Goal: Transaction & Acquisition: Download file/media

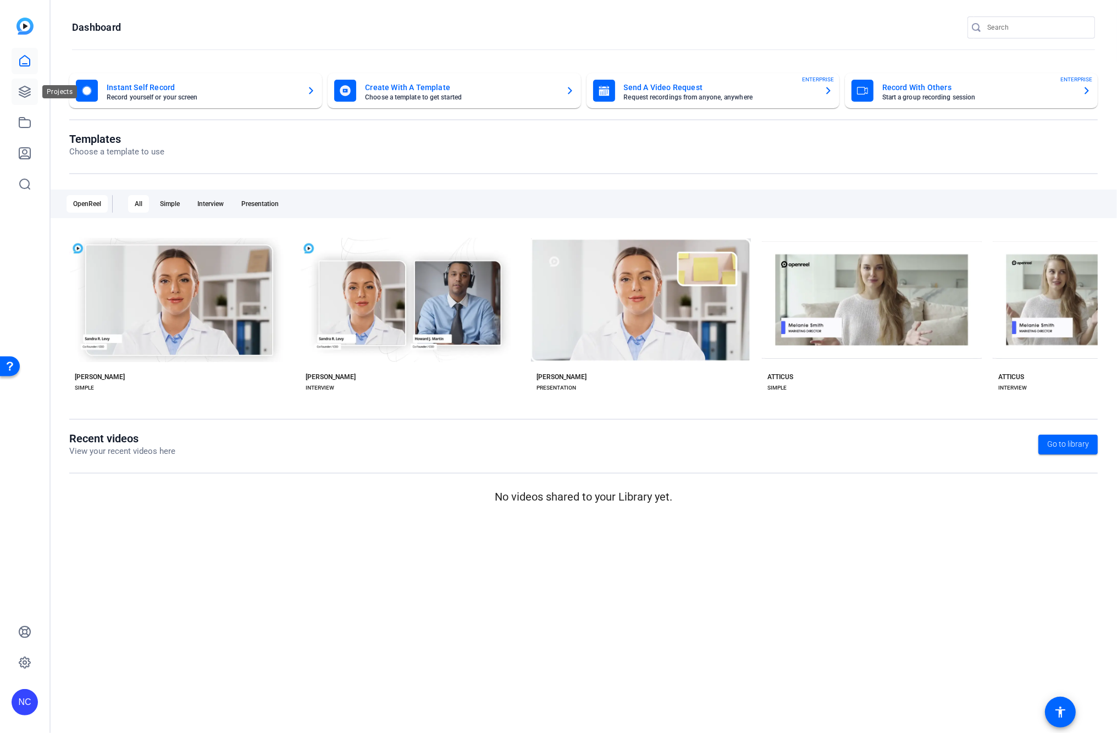
click at [16, 96] on link at bounding box center [25, 92] width 26 height 26
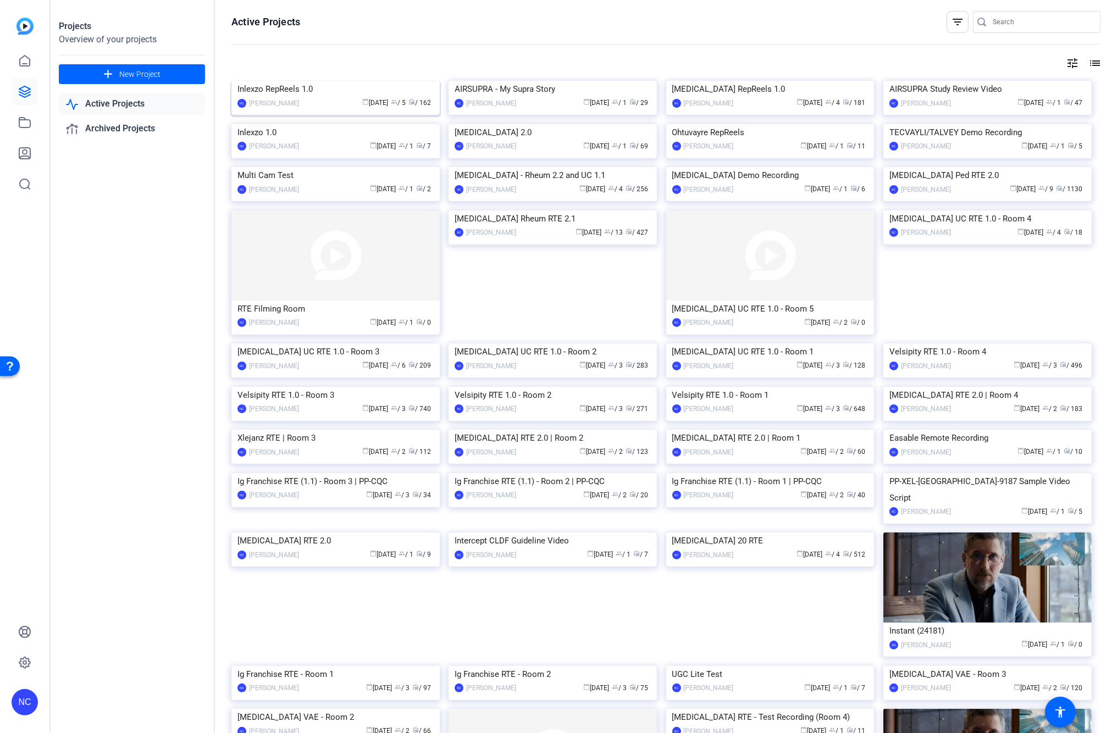
click at [261, 81] on img at bounding box center [335, 81] width 208 height 0
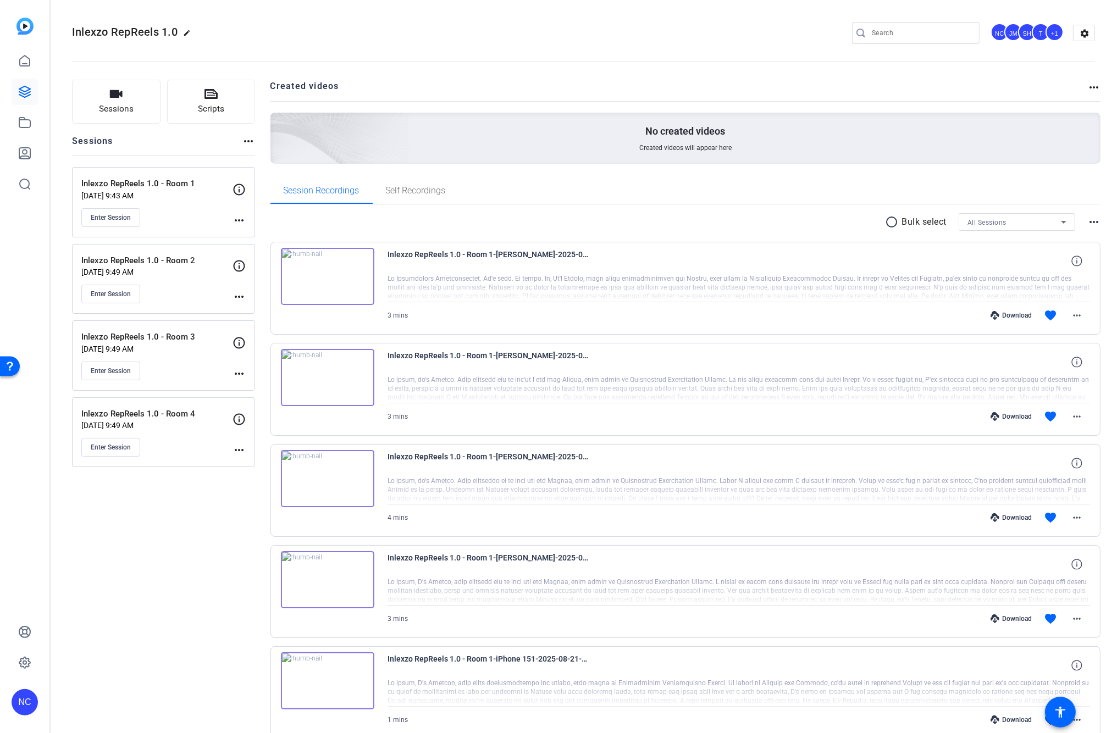
click at [331, 273] on img at bounding box center [327, 276] width 93 height 57
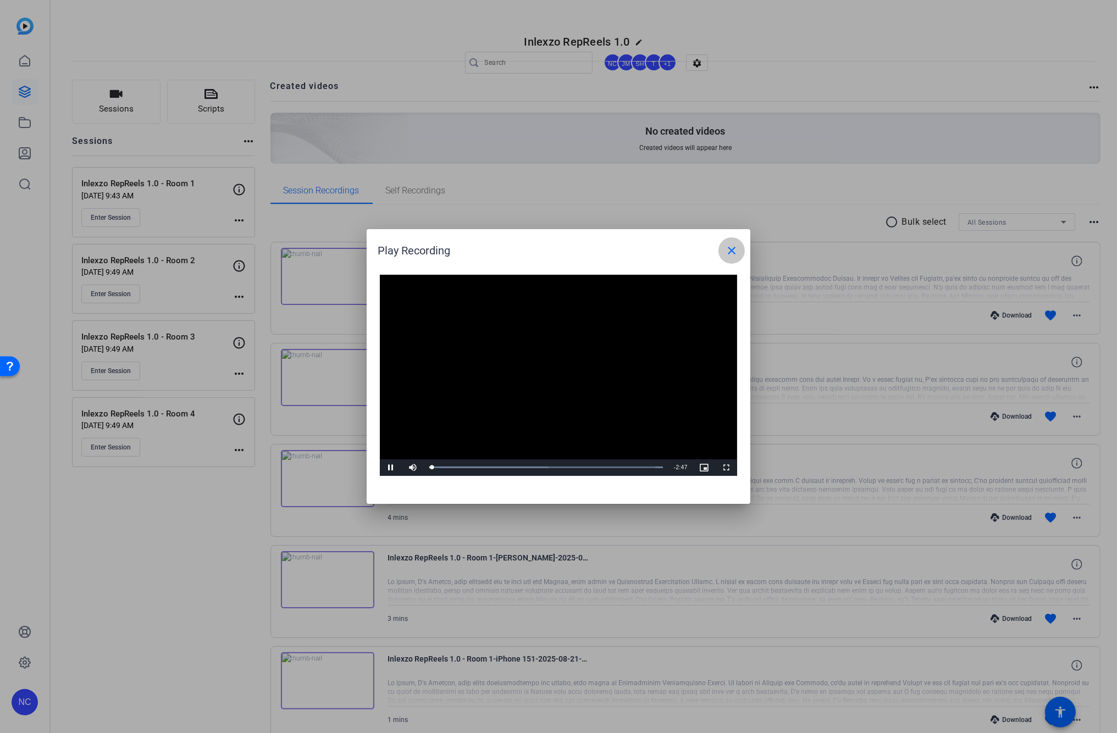
click at [737, 246] on mat-icon "close" at bounding box center [731, 250] width 13 height 13
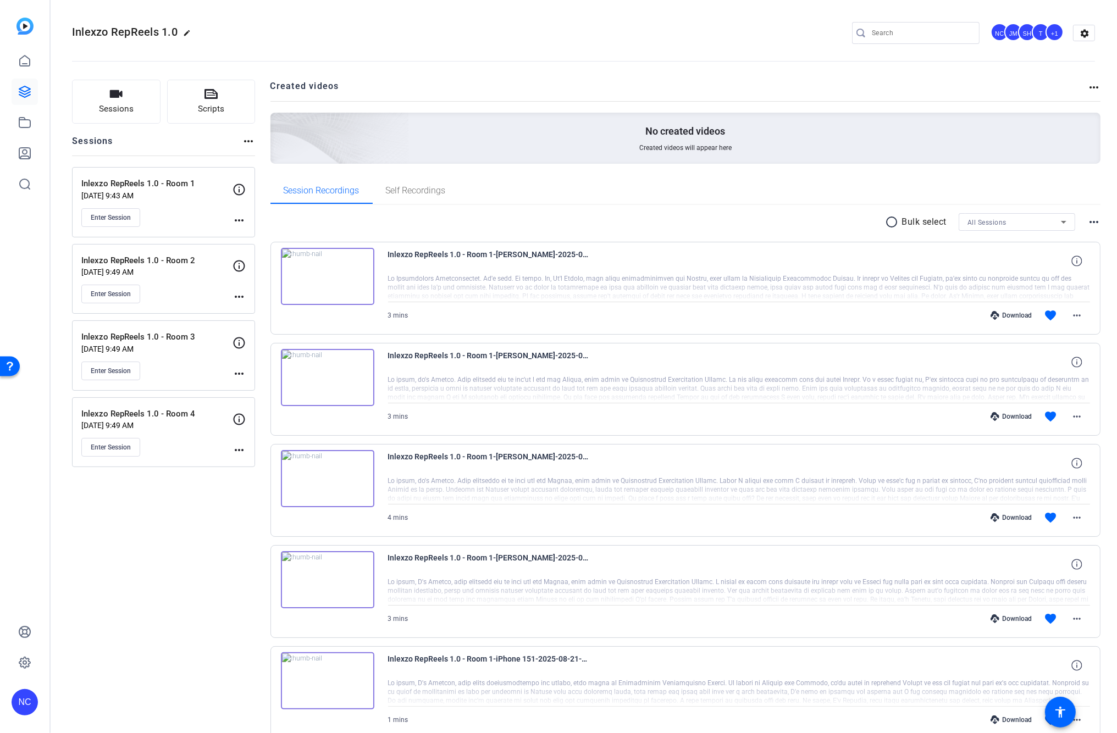
click at [916, 40] on div at bounding box center [921, 33] width 99 height 22
click at [914, 36] on input "Search" at bounding box center [921, 32] width 99 height 13
type input "meri"
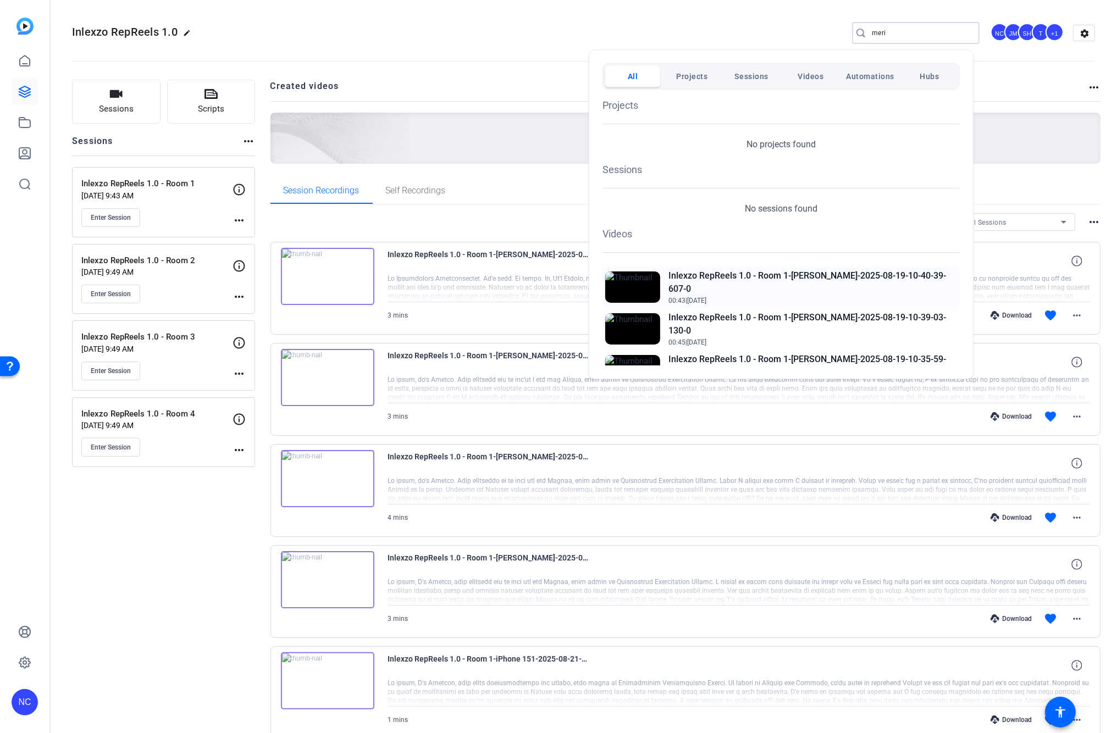
click at [634, 283] on img at bounding box center [632, 287] width 55 height 31
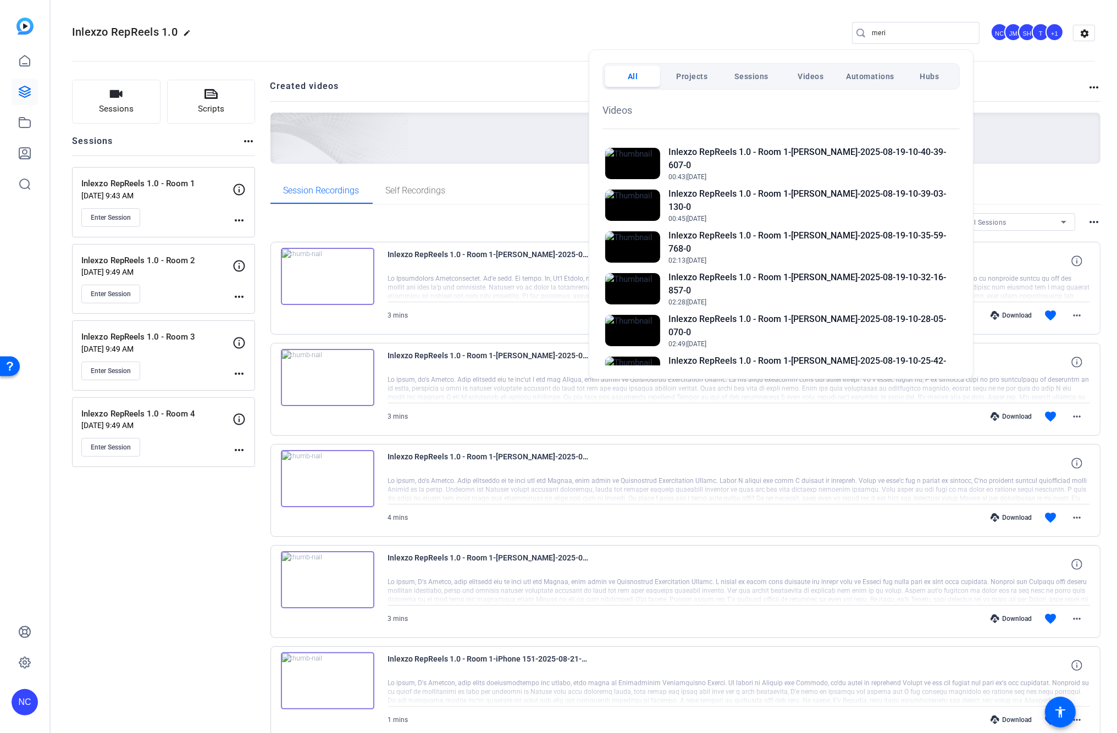
scroll to position [366, 0]
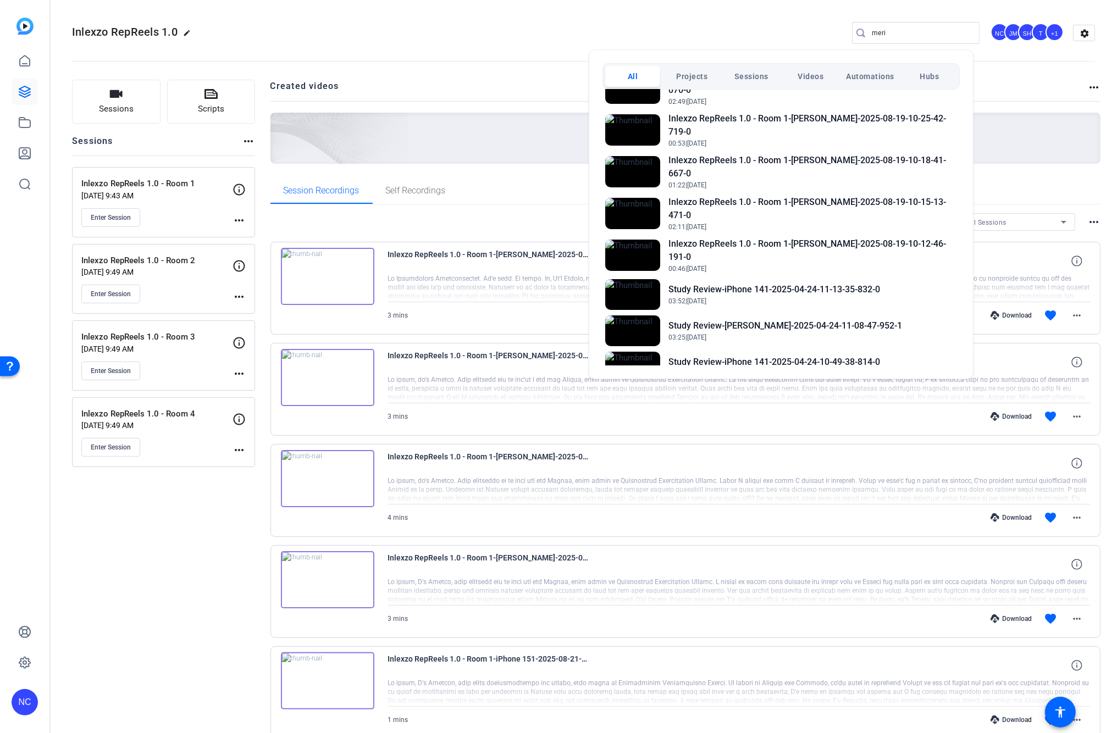
click at [146, 614] on div at bounding box center [558, 366] width 1117 height 733
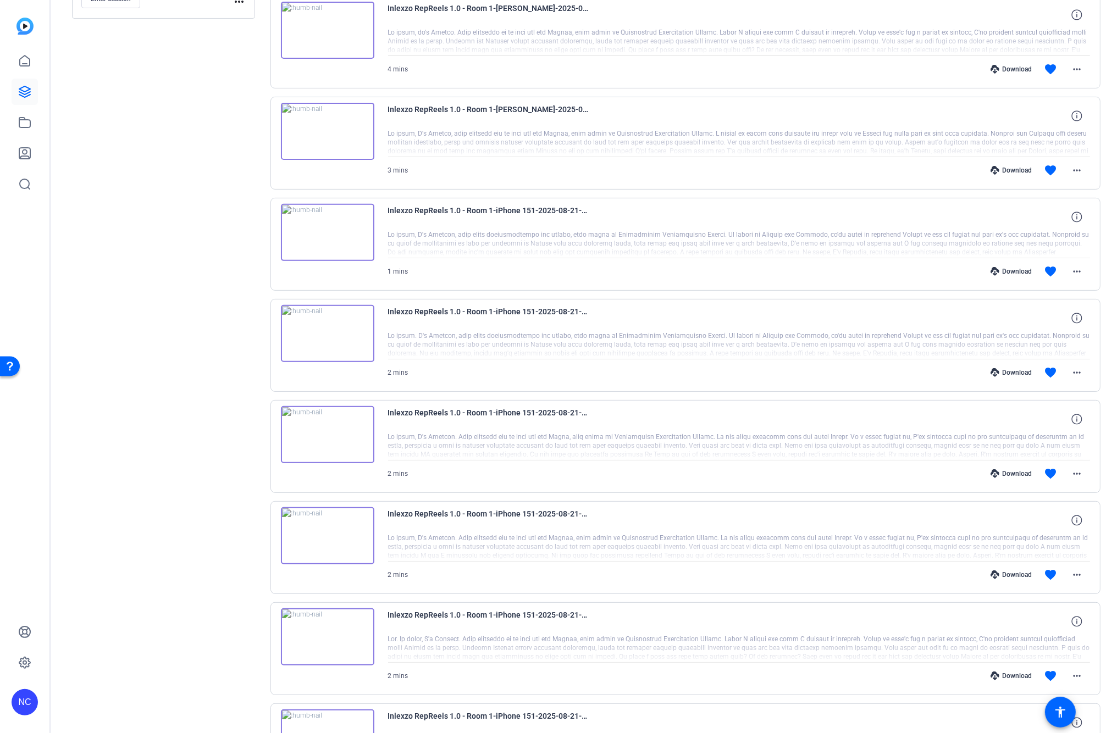
scroll to position [581, 0]
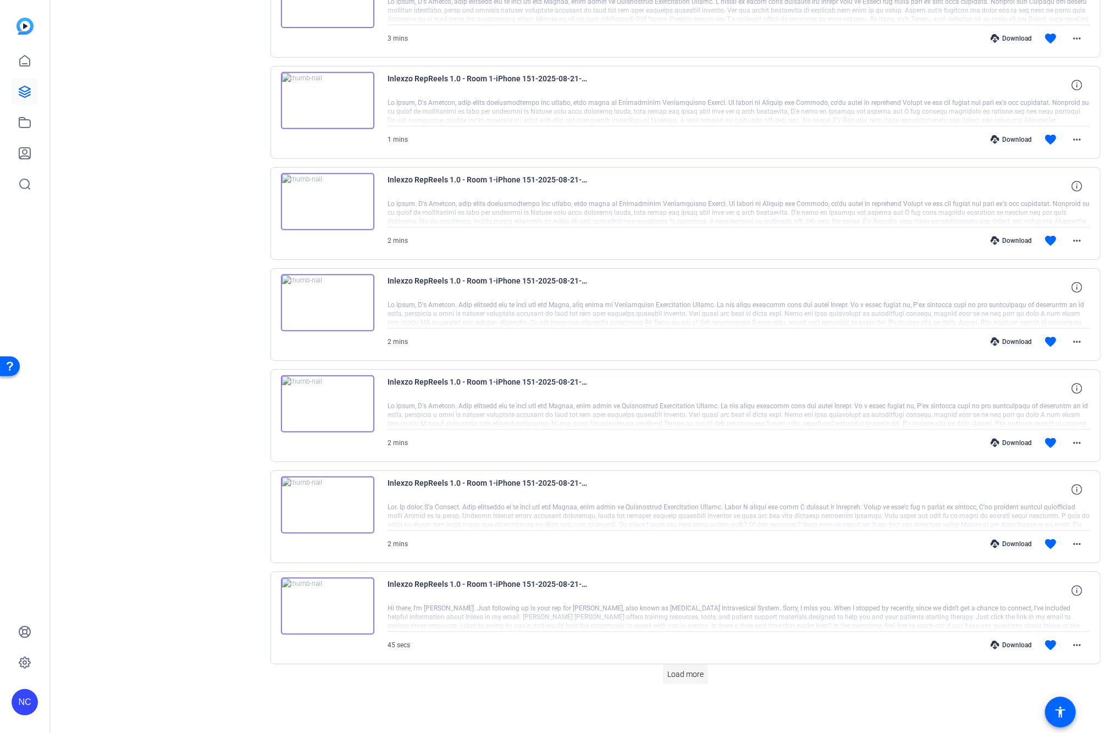
click at [674, 677] on span "Load more" at bounding box center [685, 675] width 36 height 12
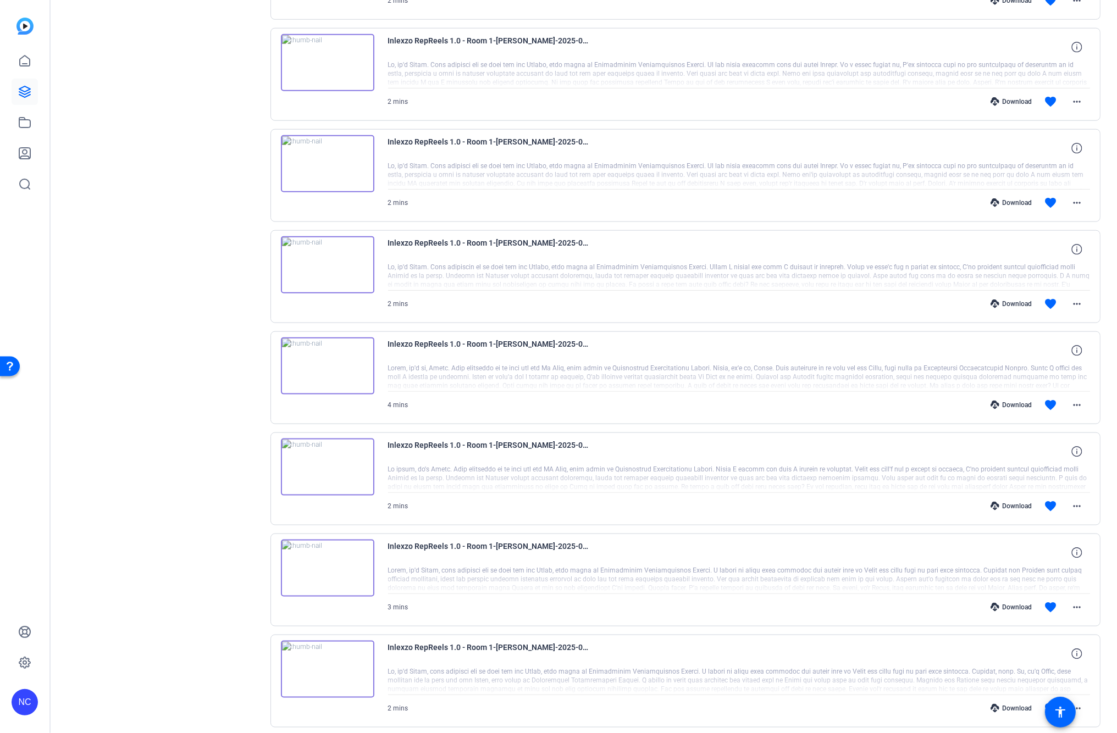
scroll to position [1595, 0]
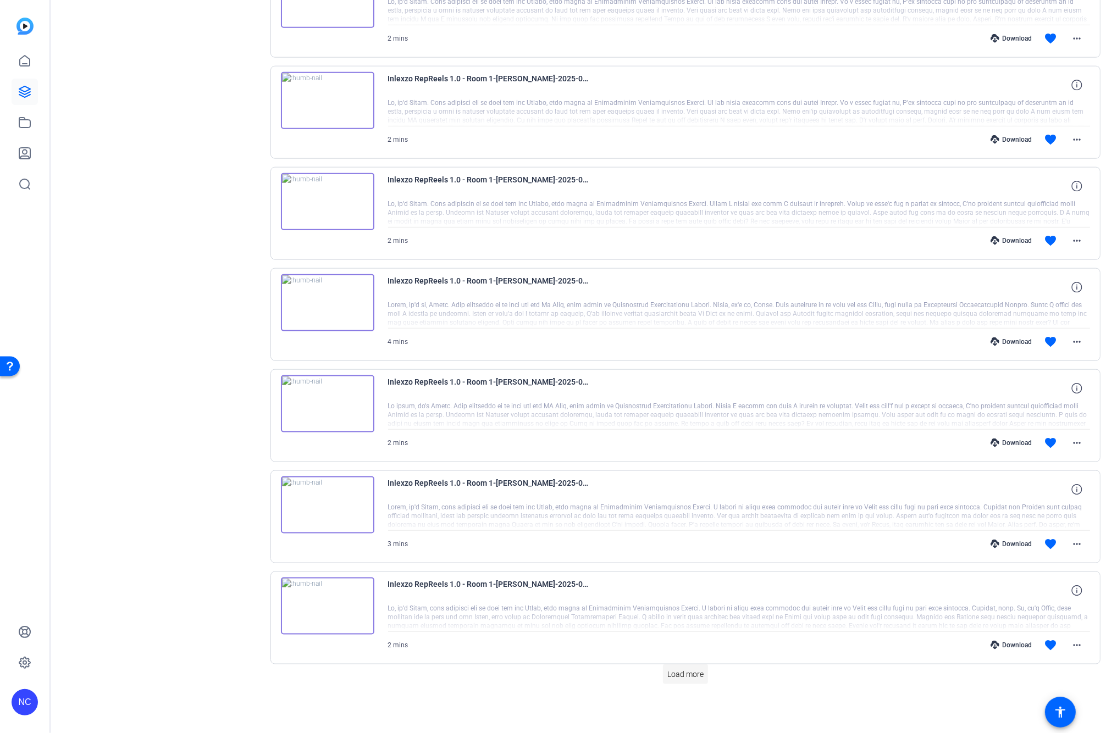
click at [677, 677] on span "Load more" at bounding box center [685, 675] width 36 height 12
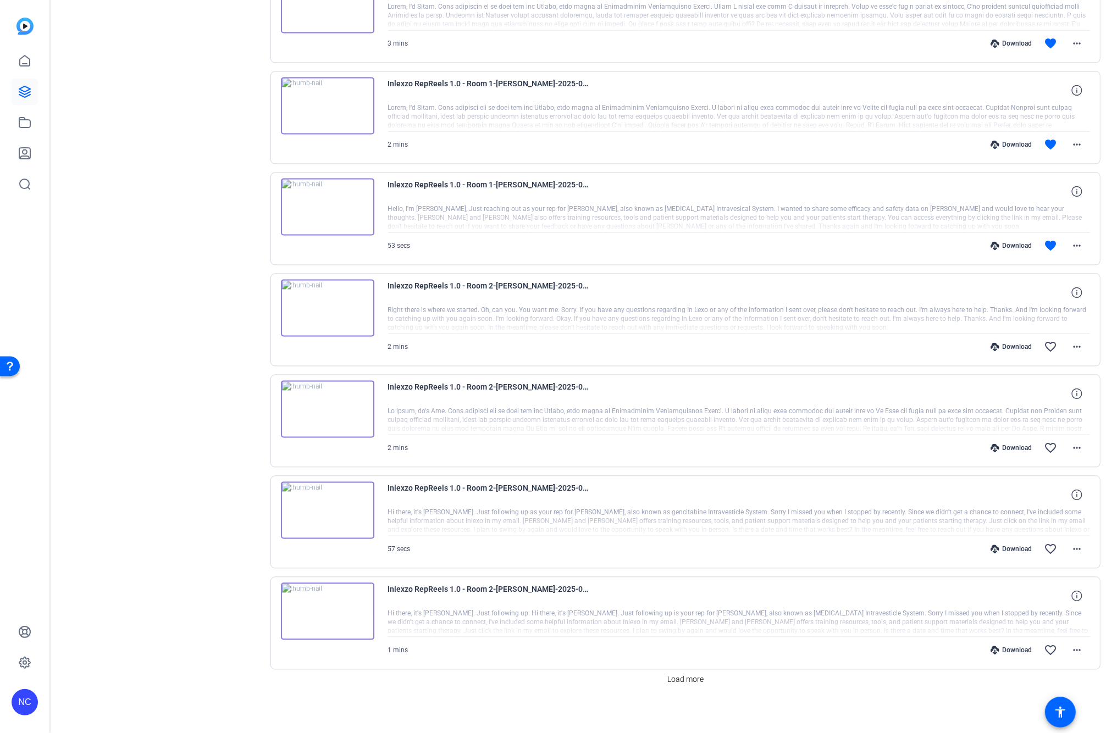
scroll to position [2608, 0]
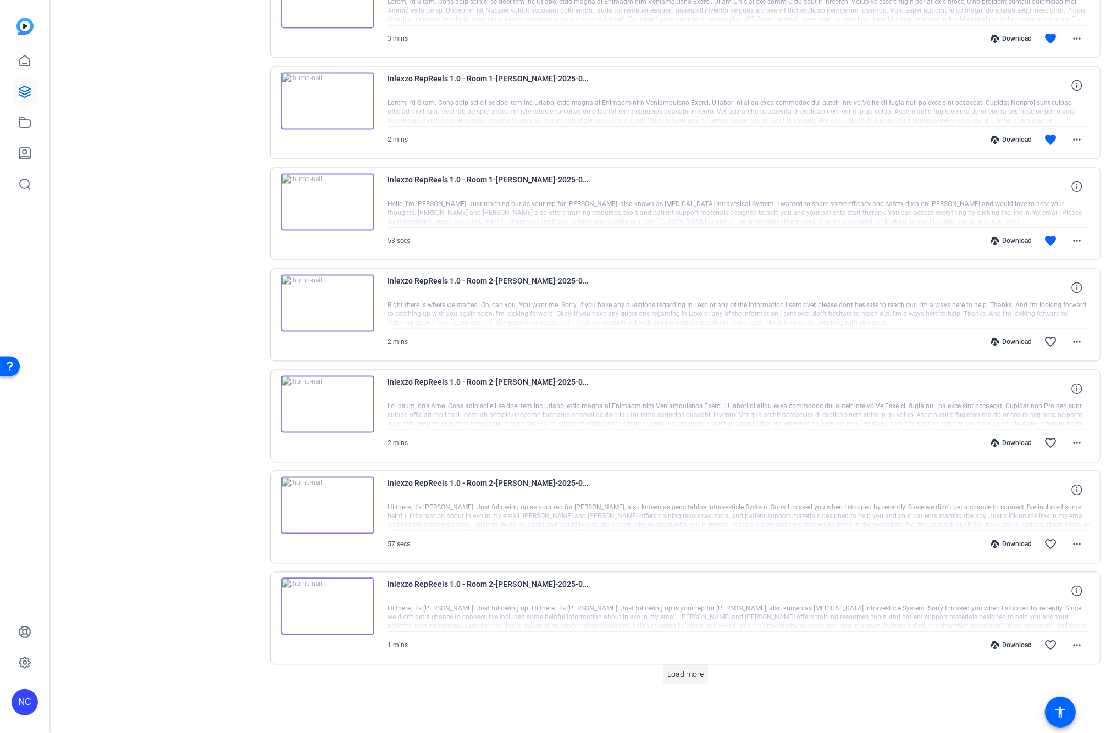
click at [683, 677] on span "Load more" at bounding box center [685, 675] width 36 height 12
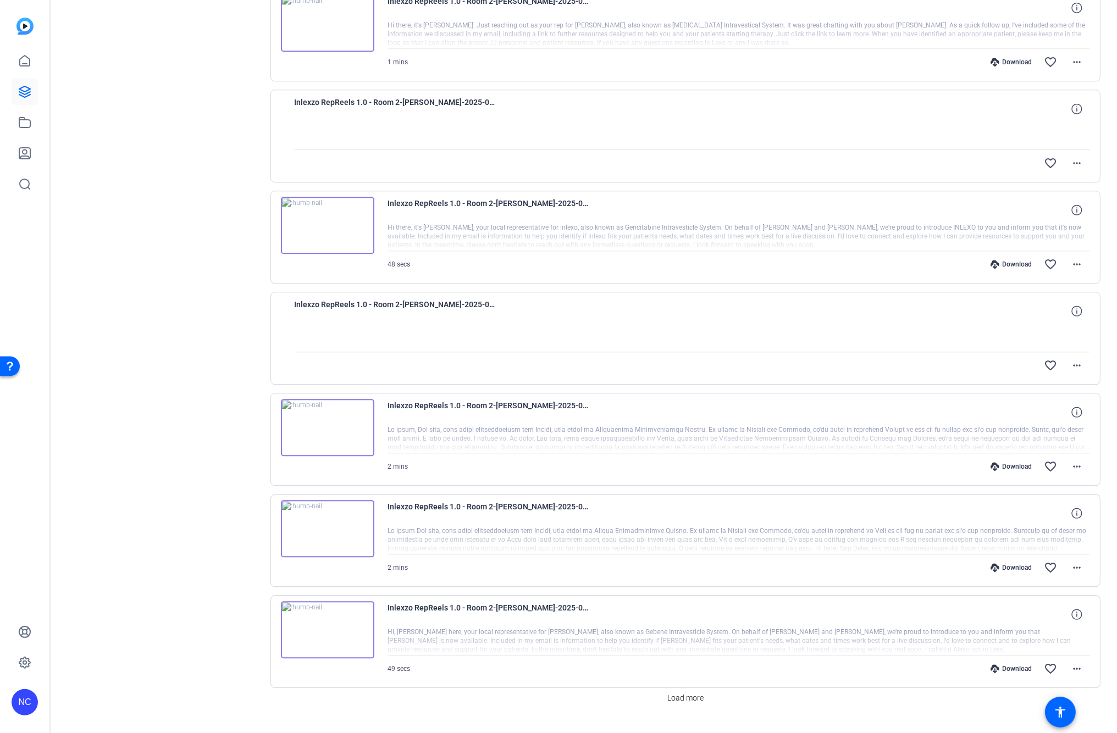
scroll to position [3621, 0]
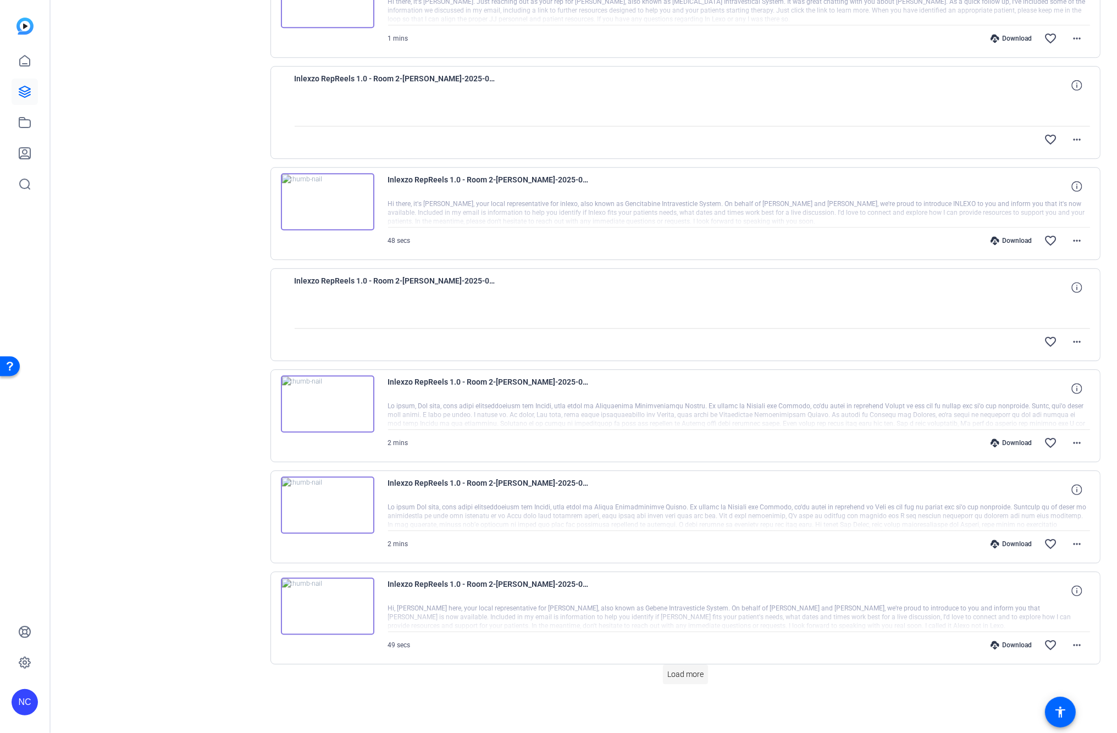
click at [693, 673] on span "Load more" at bounding box center [685, 675] width 36 height 12
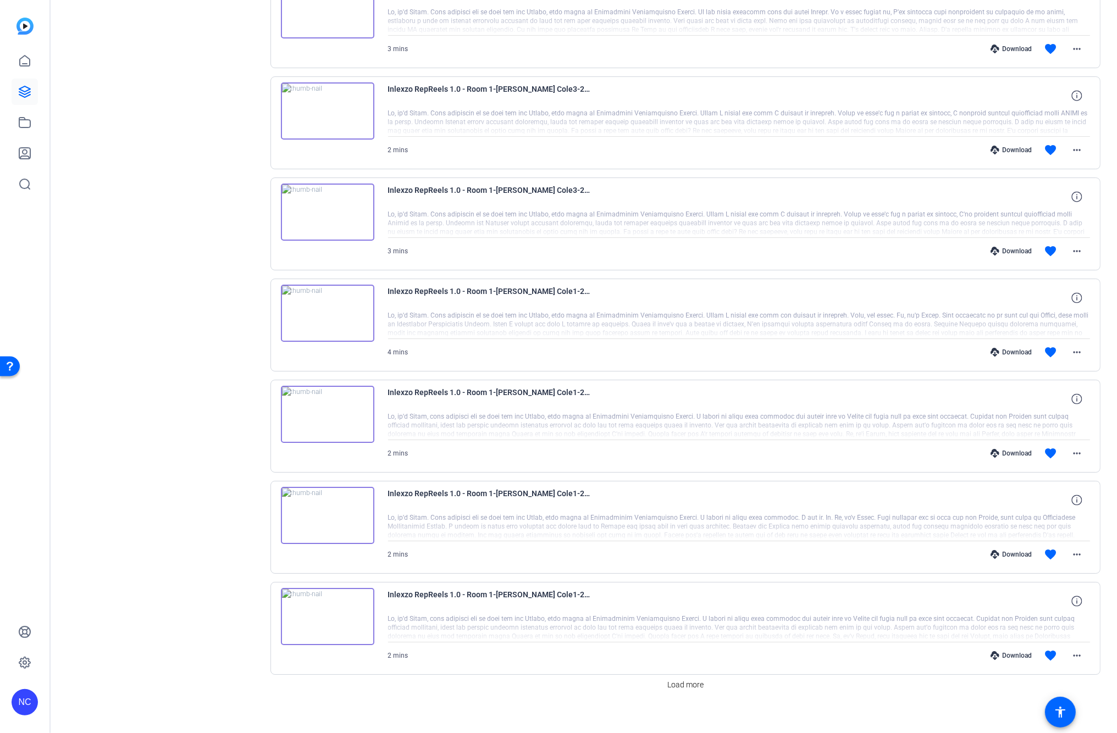
scroll to position [4635, 0]
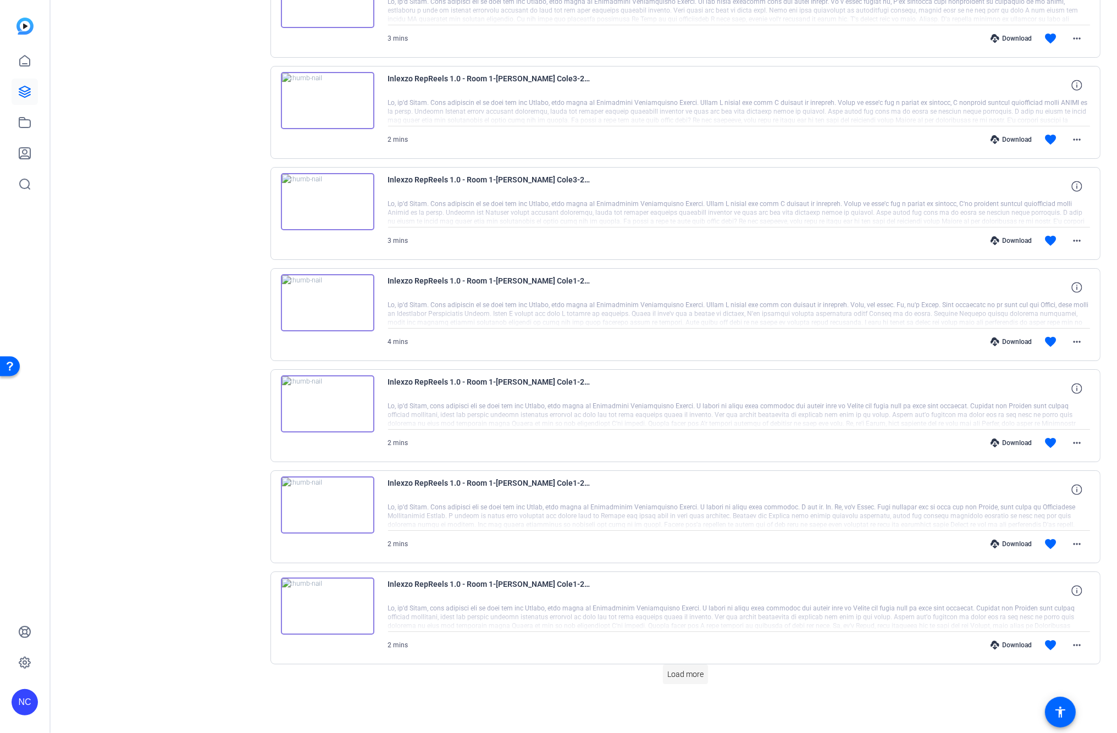
click at [675, 678] on span "Load more" at bounding box center [685, 675] width 36 height 12
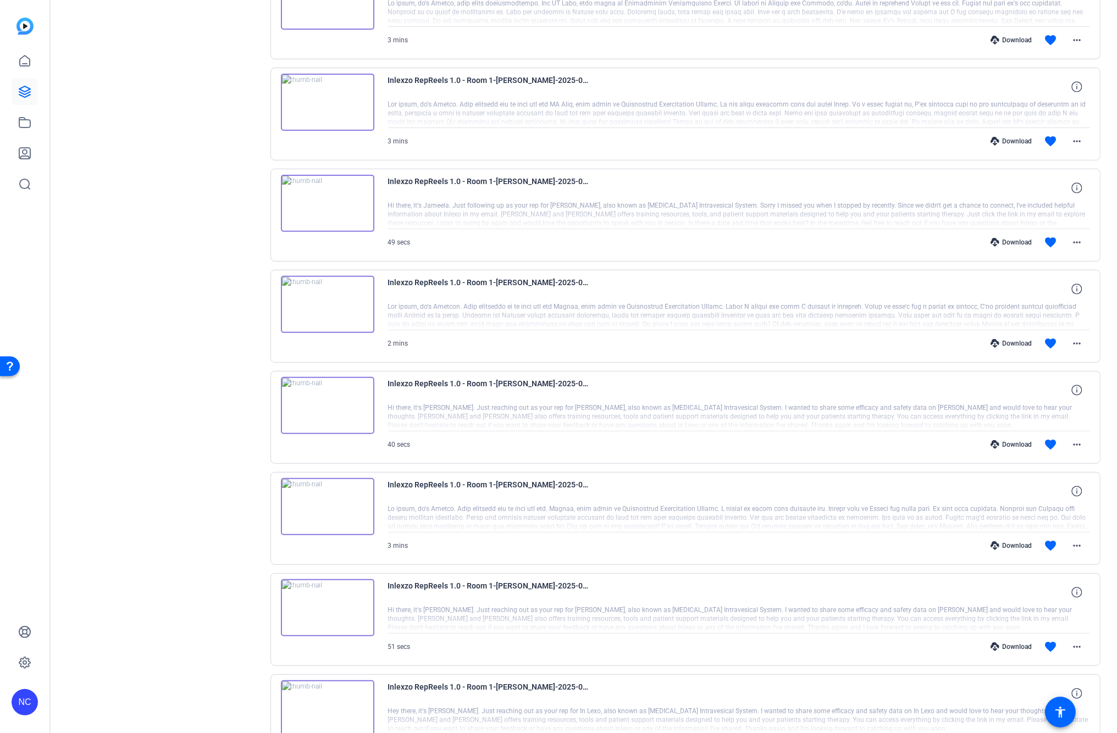
scroll to position [5648, 0]
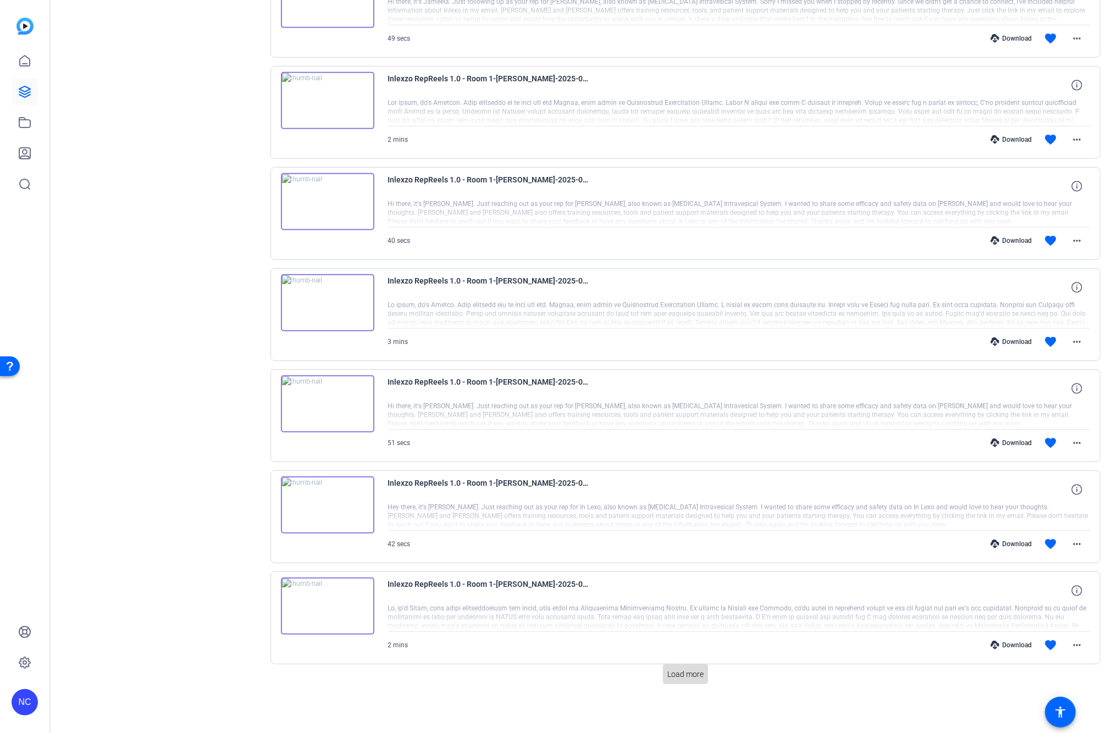
click at [684, 671] on span "Load more" at bounding box center [685, 675] width 36 height 12
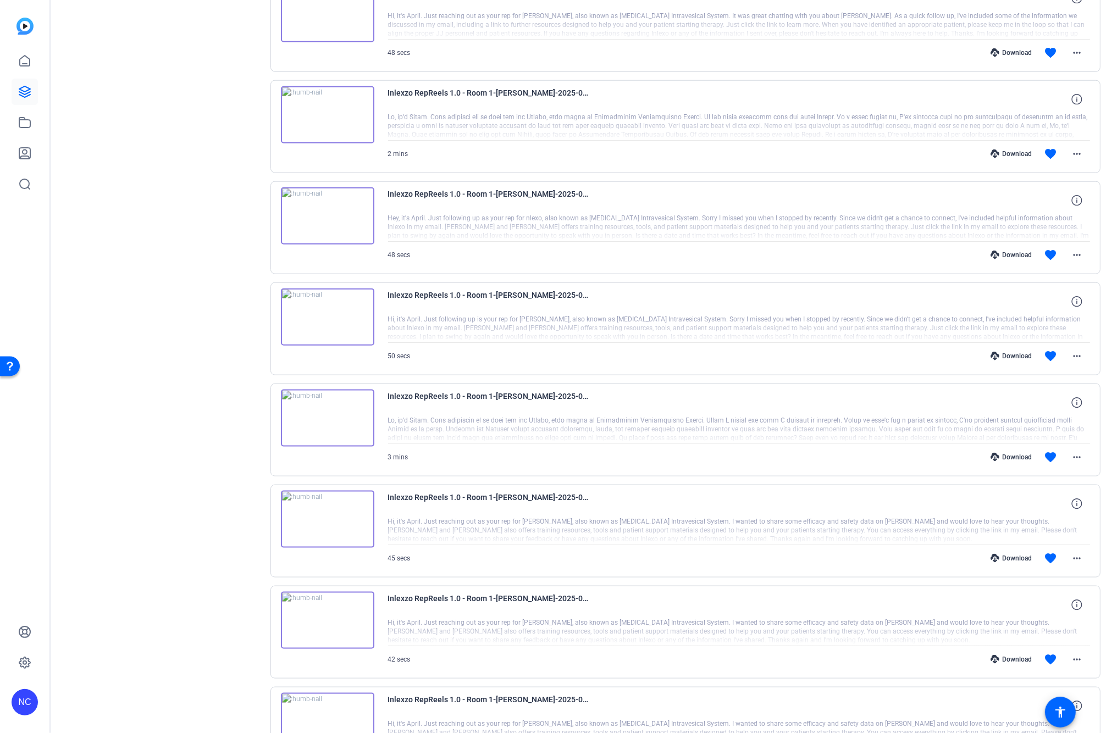
scroll to position [6661, 0]
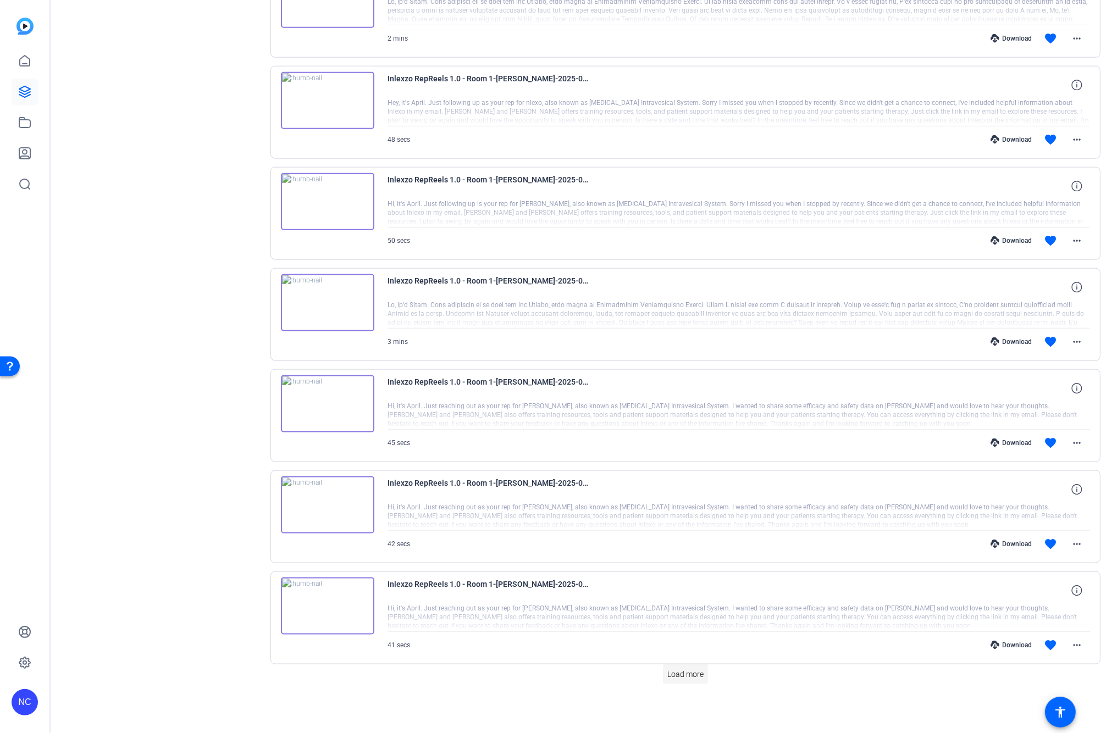
click at [667, 677] on span "Load more" at bounding box center [685, 675] width 36 height 12
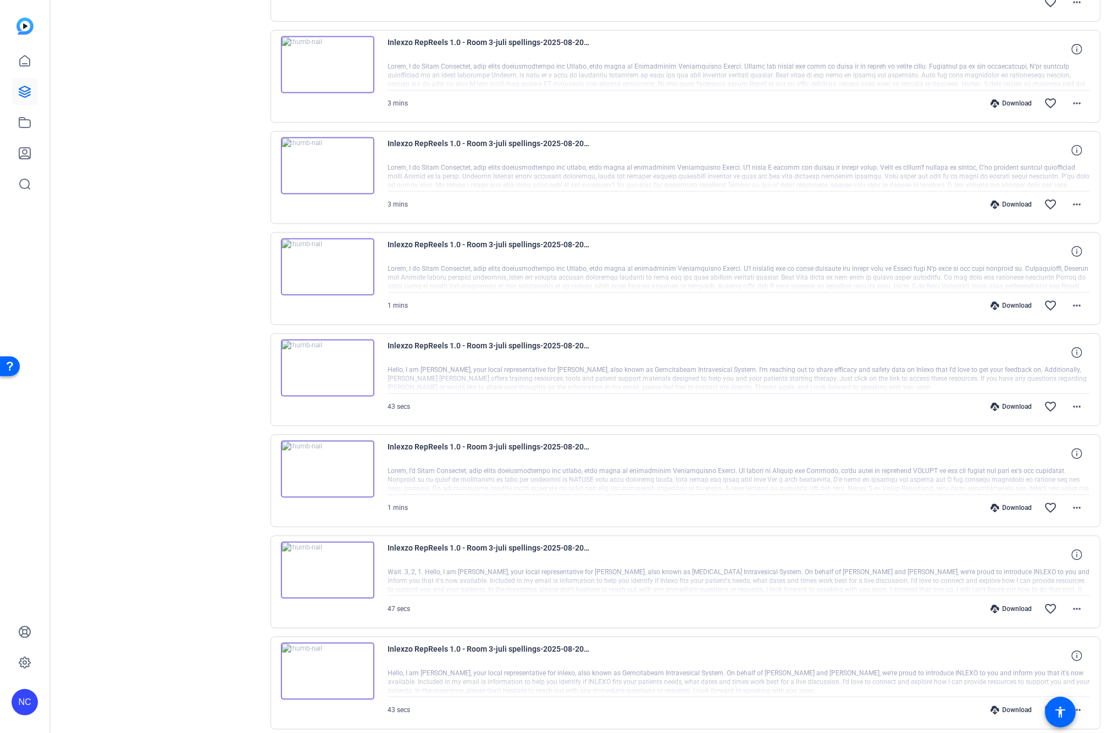
scroll to position [7674, 0]
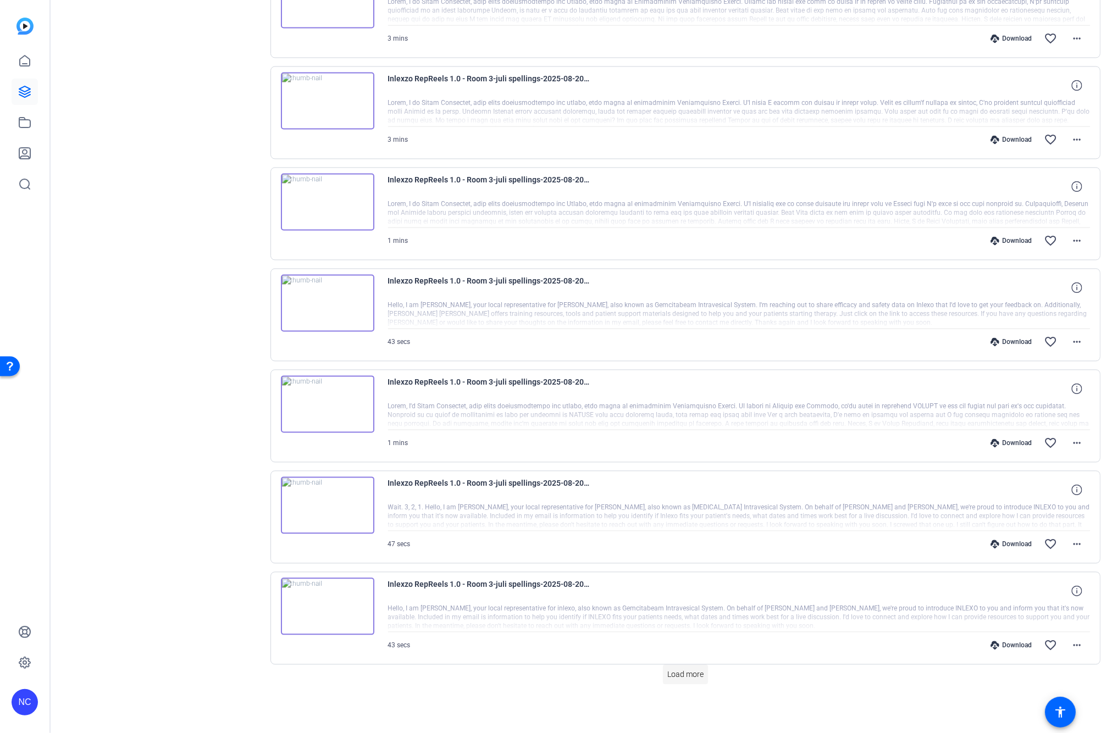
click at [700, 677] on span at bounding box center [685, 674] width 45 height 26
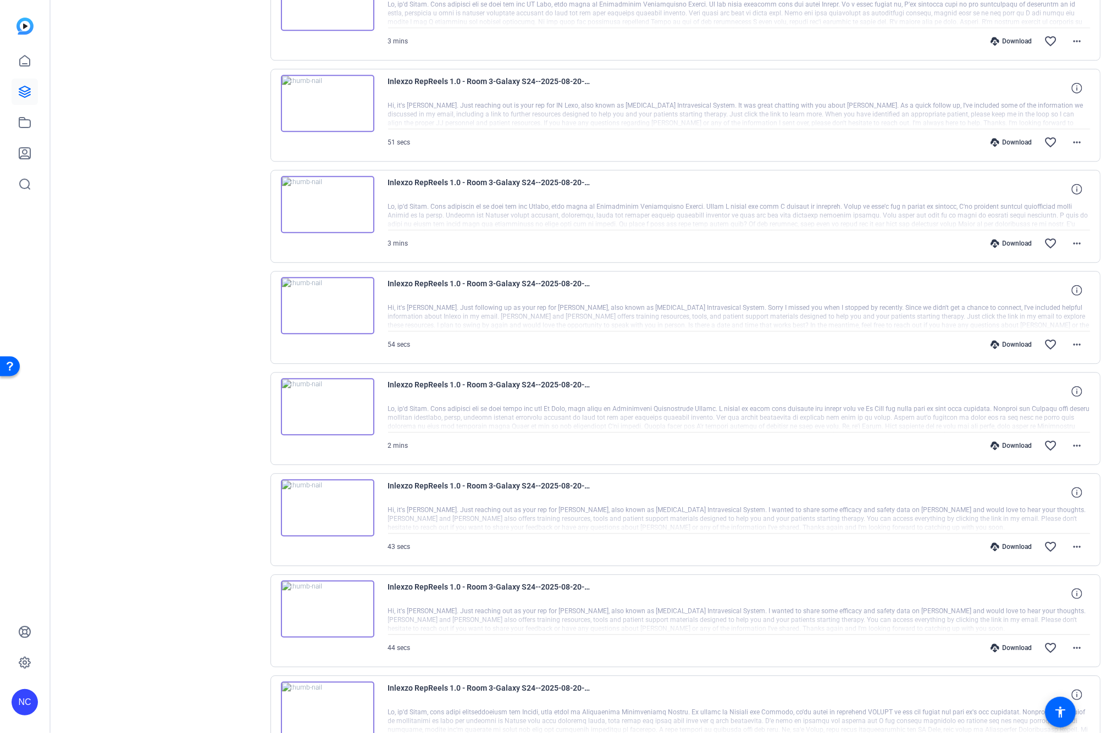
scroll to position [8688, 0]
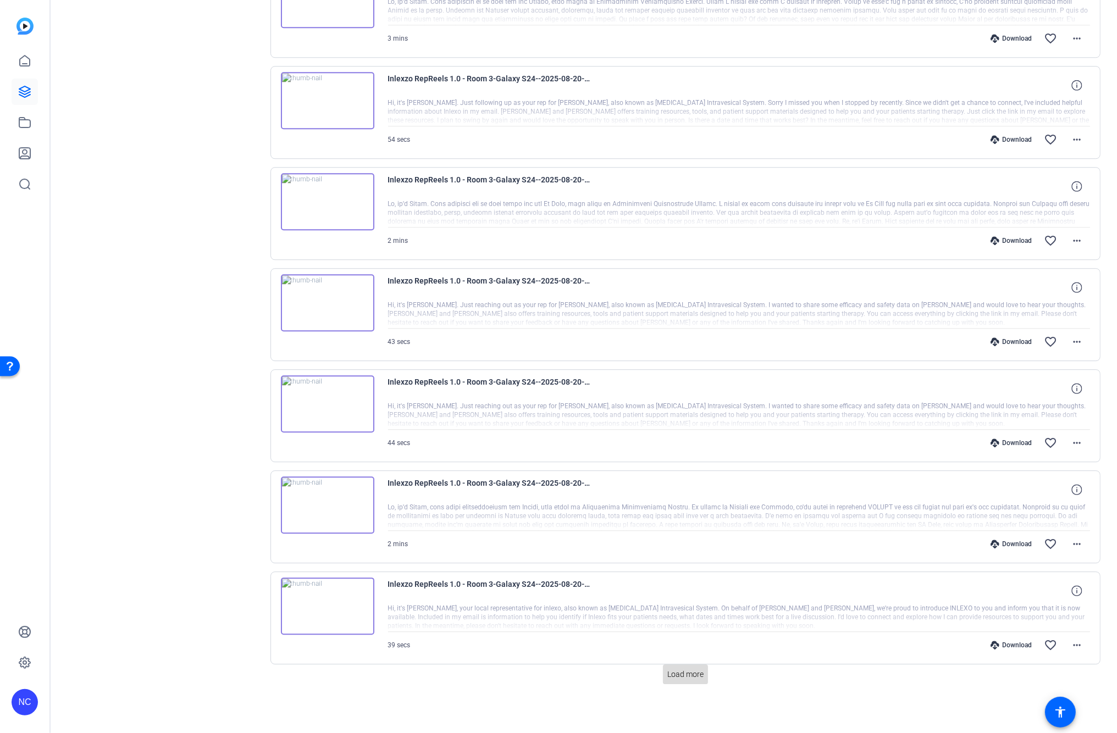
click at [699, 683] on span at bounding box center [685, 674] width 45 height 26
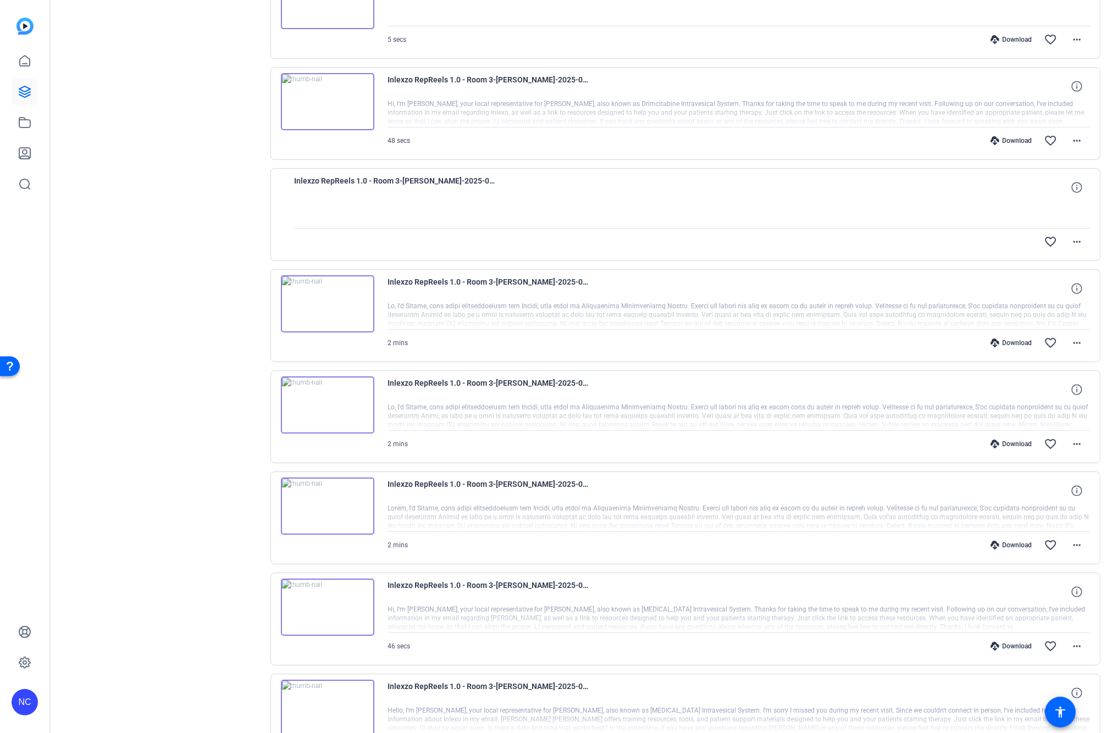
scroll to position [9701, 0]
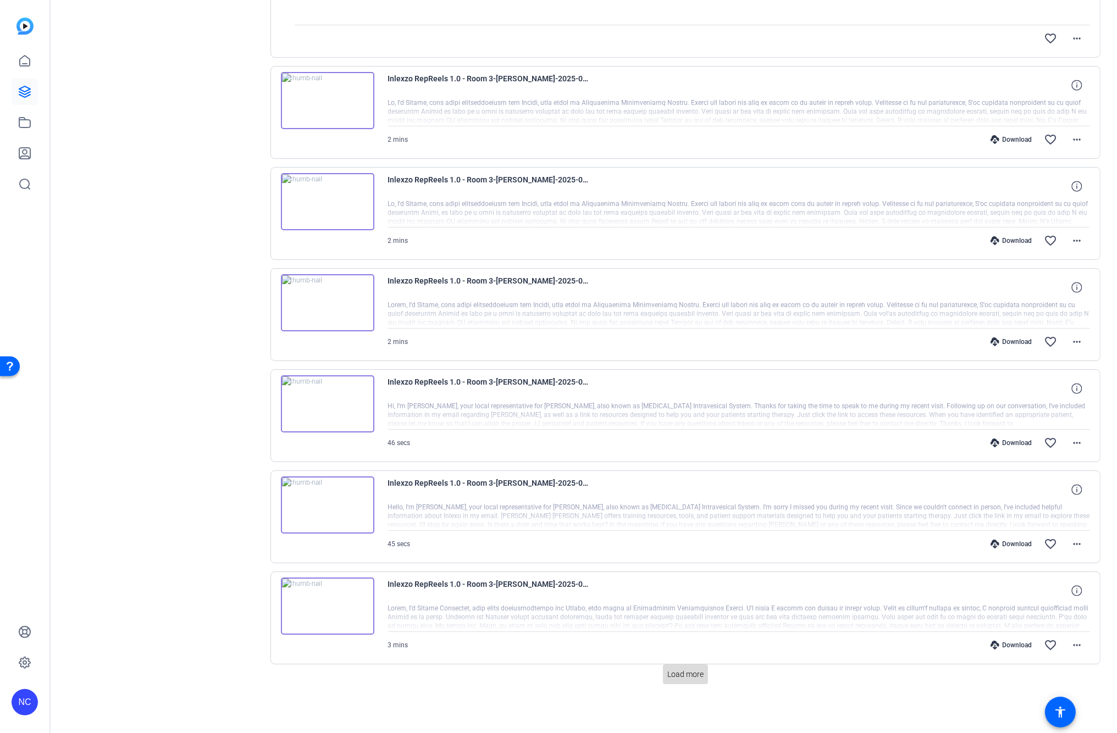
click at [682, 670] on span "Load more" at bounding box center [685, 675] width 36 height 12
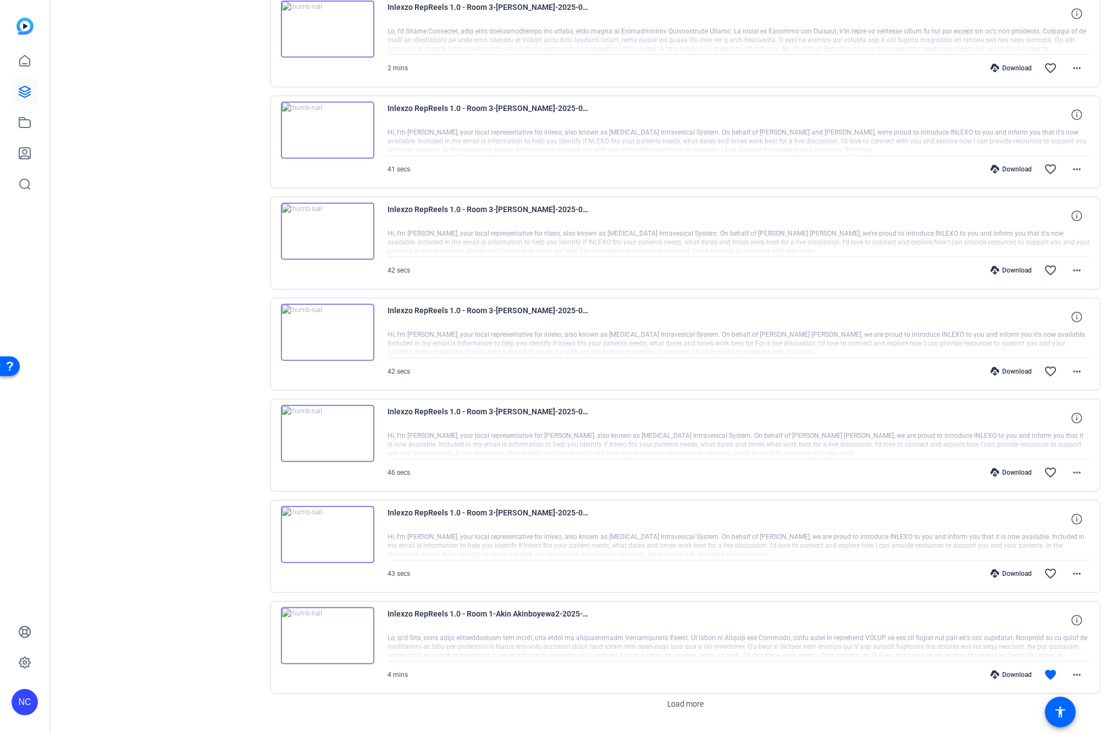
scroll to position [10715, 0]
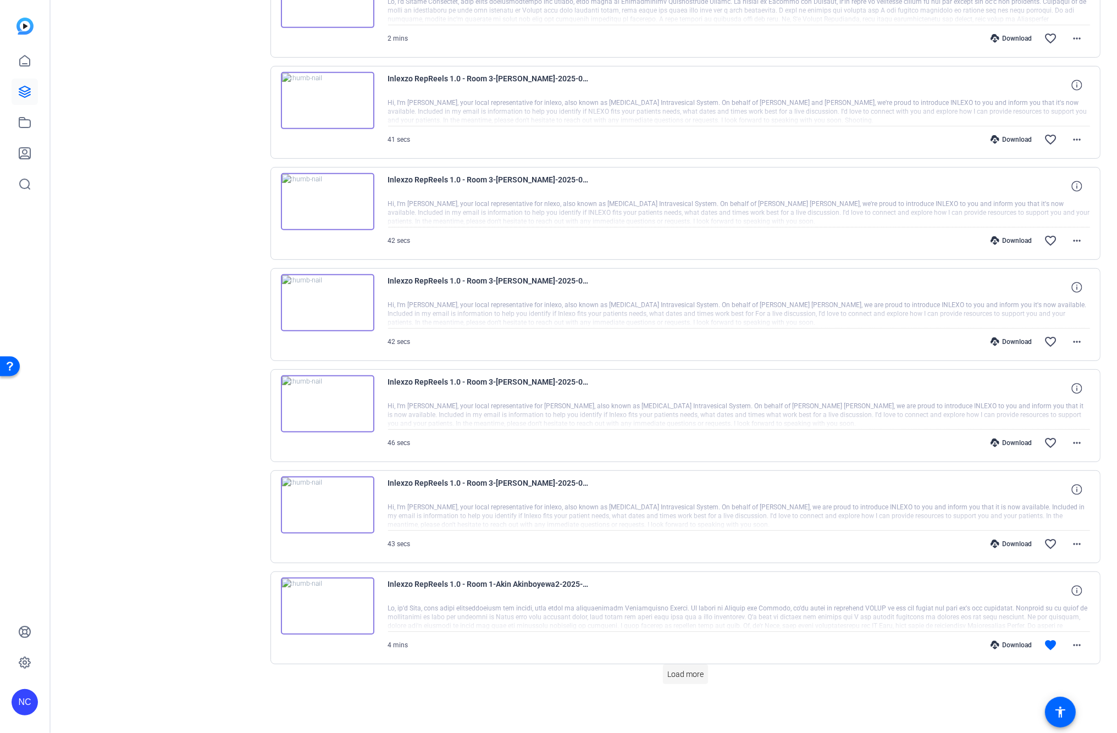
click at [678, 680] on span at bounding box center [685, 674] width 45 height 26
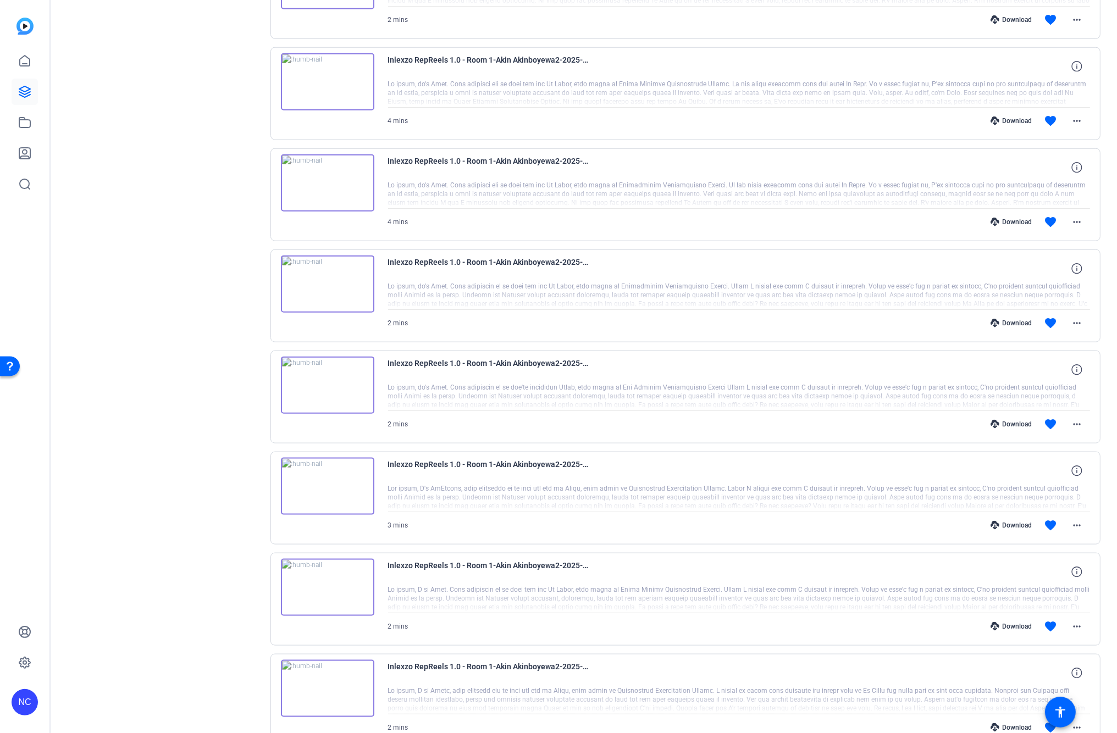
scroll to position [11728, 0]
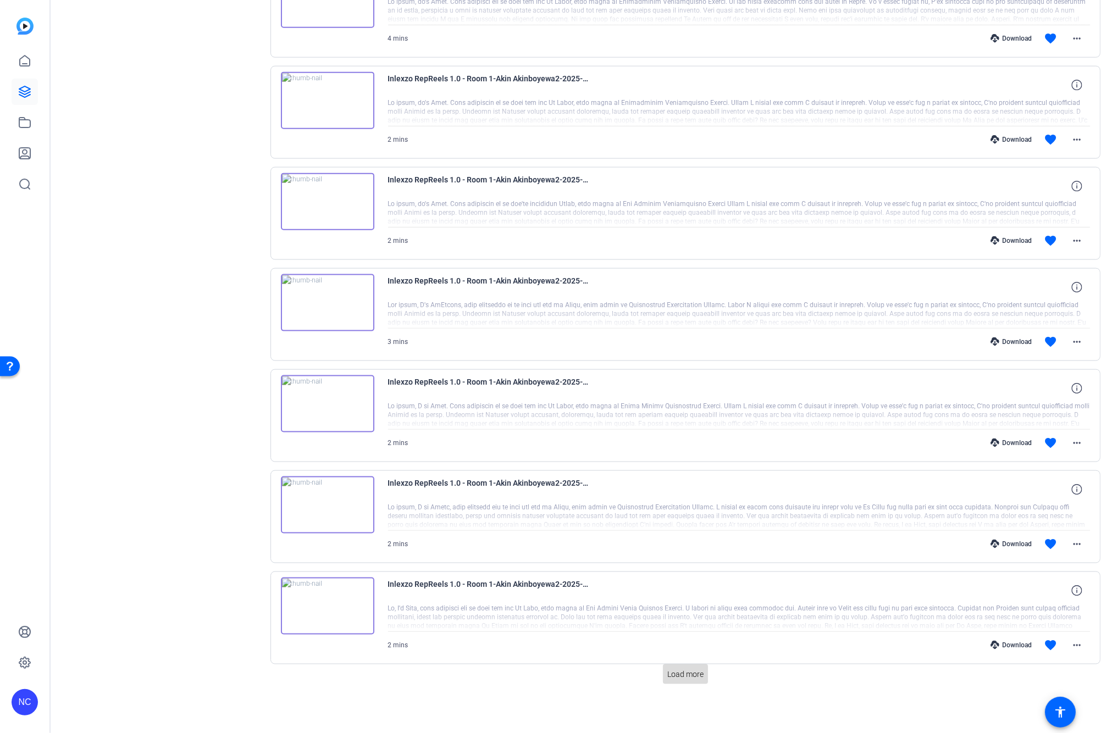
click at [683, 678] on span "Load more" at bounding box center [685, 675] width 36 height 12
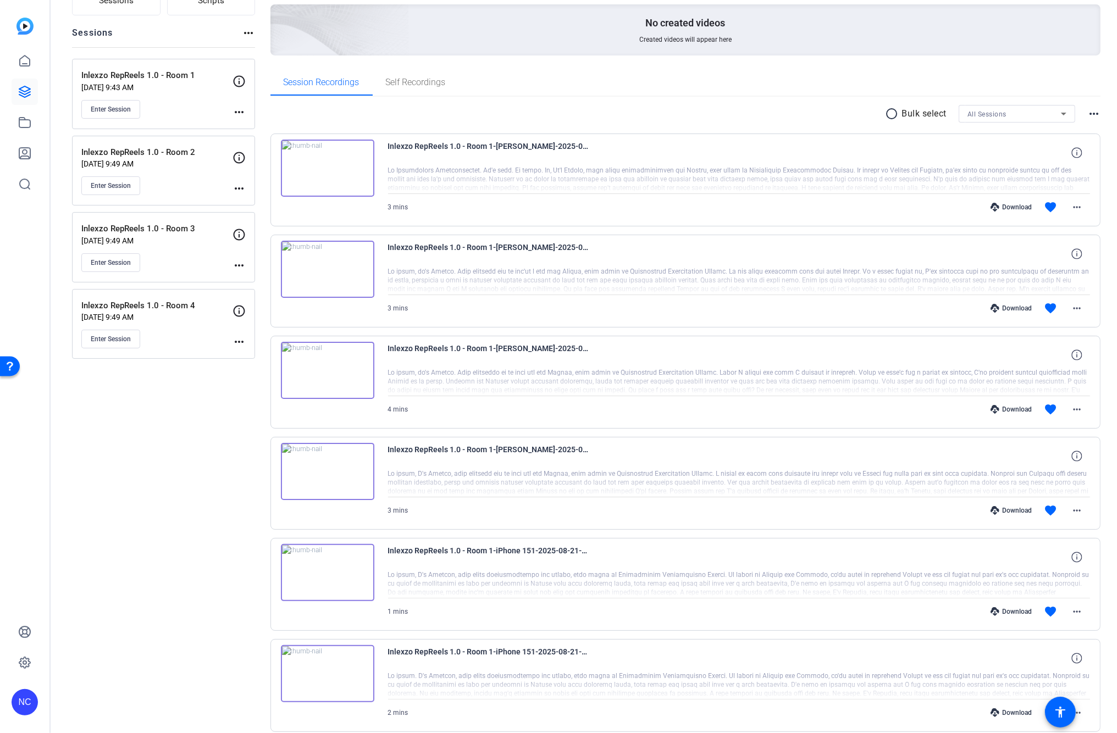
scroll to position [0, 0]
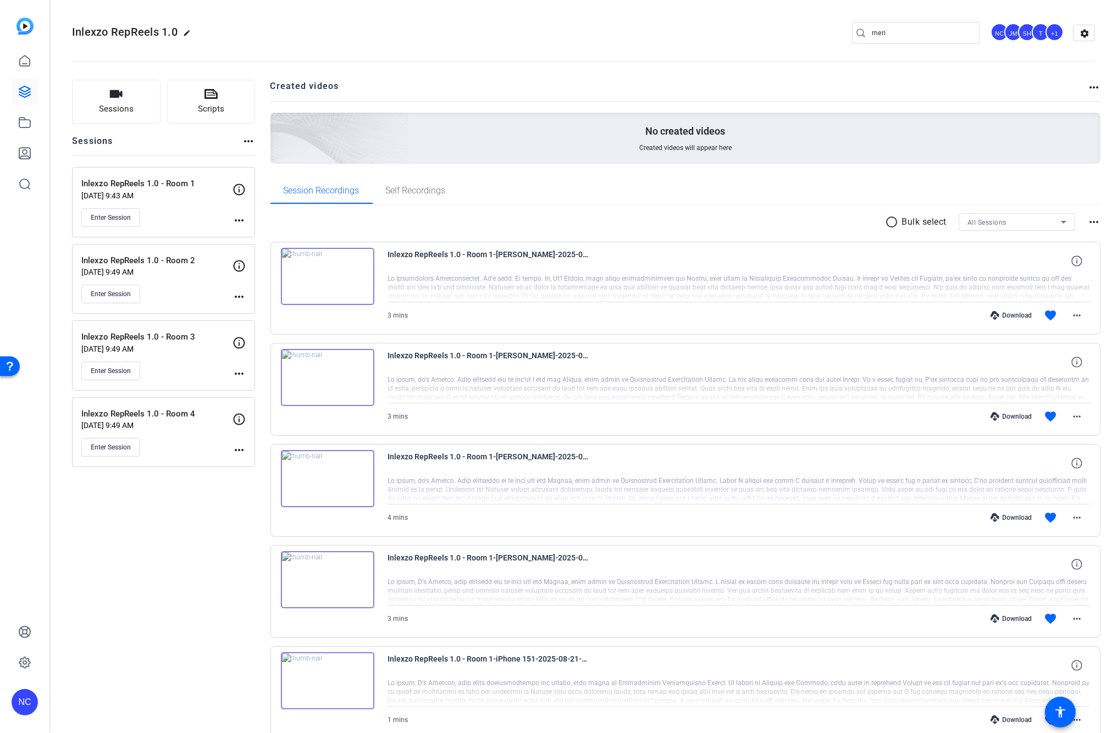
click at [886, 225] on mat-icon "radio_button_unchecked" at bounding box center [894, 222] width 16 height 13
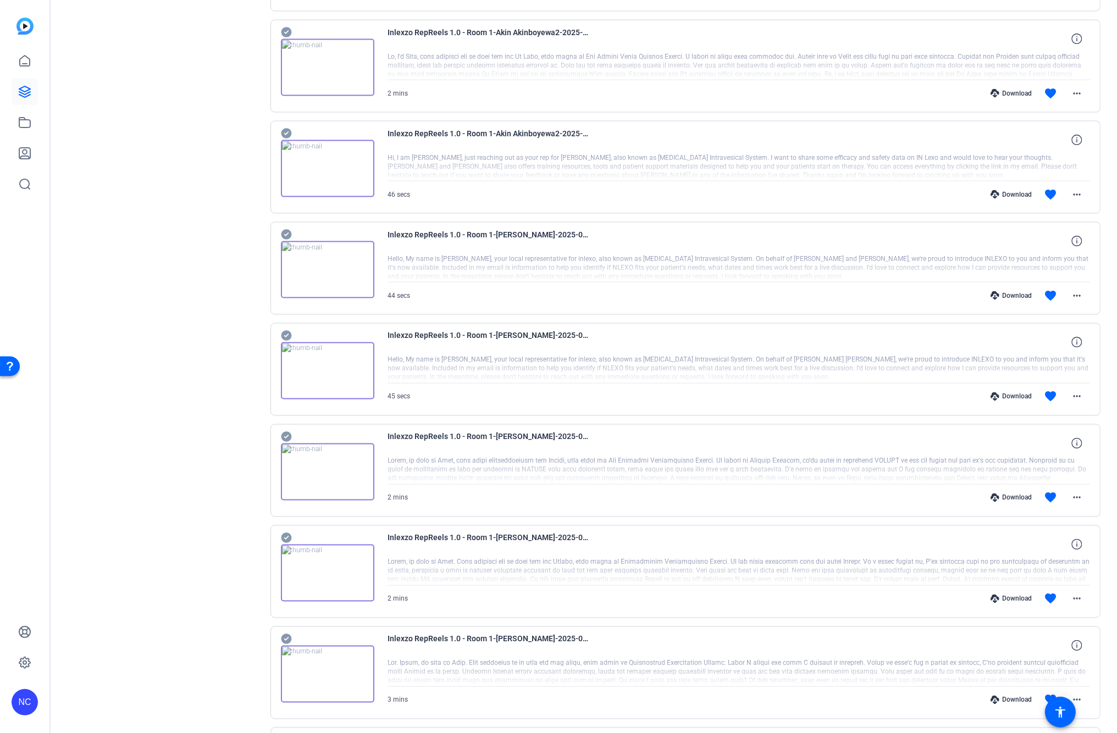
scroll to position [12272, 0]
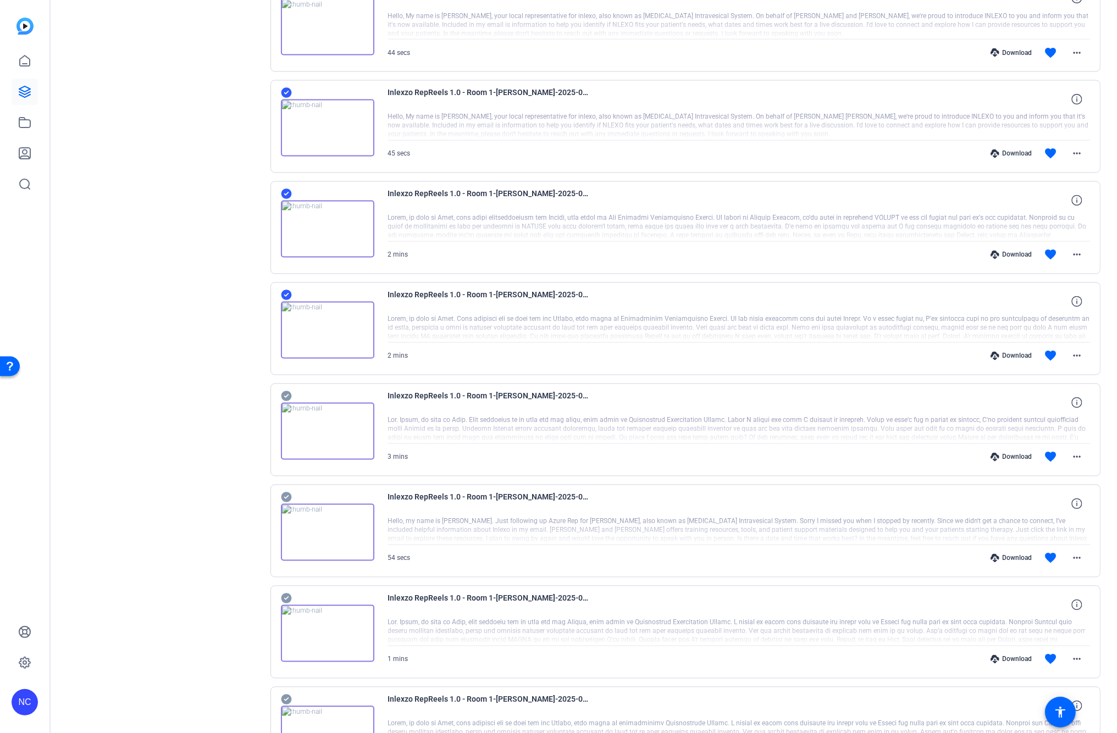
scroll to position [12516, 0]
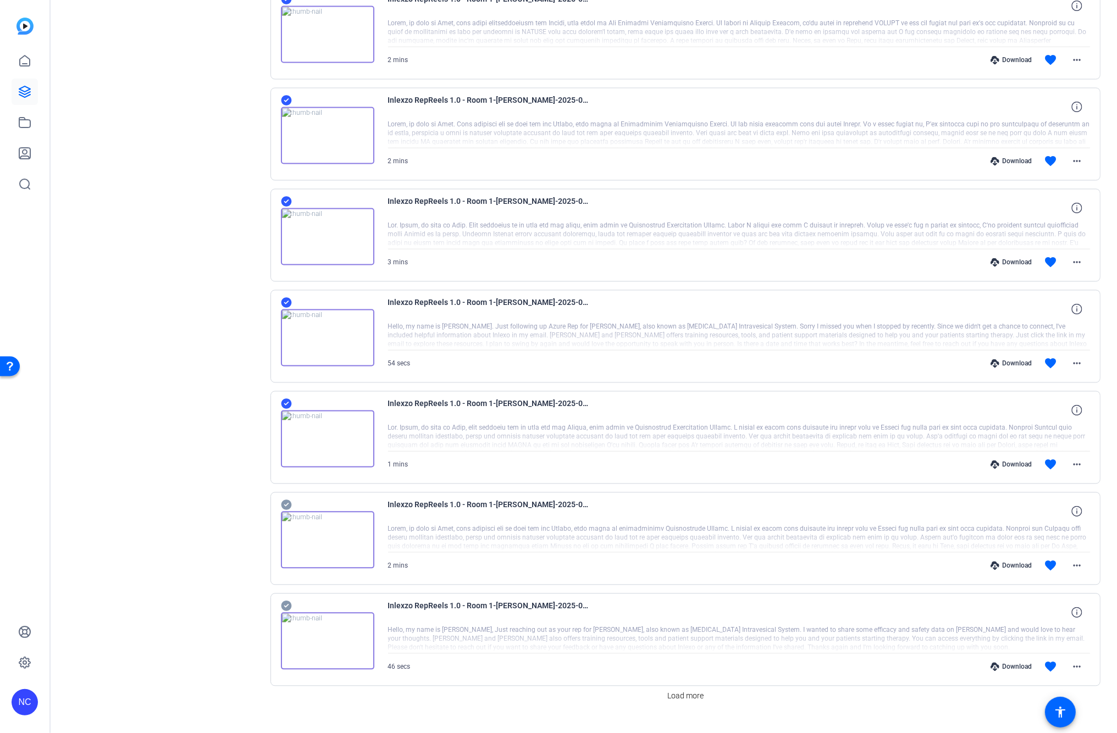
scroll to position [12699, 0]
click at [286, 511] on icon at bounding box center [286, 504] width 11 height 13
click at [280, 617] on div "Inlexzo RepReels 1.0 - Room 1-[PERSON_NAME]-2025-08-19-10-12-46-191-0 Hello, my…" at bounding box center [686, 639] width 831 height 93
click at [283, 612] on icon at bounding box center [286, 605] width 11 height 13
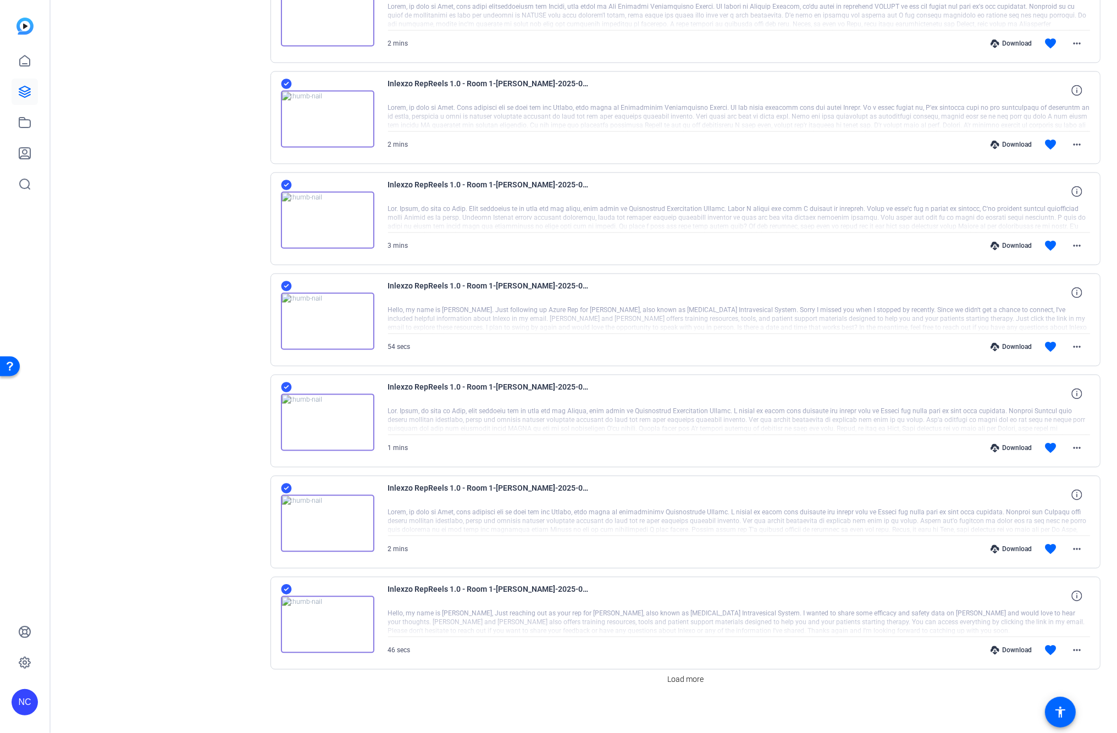
scroll to position [12741, 0]
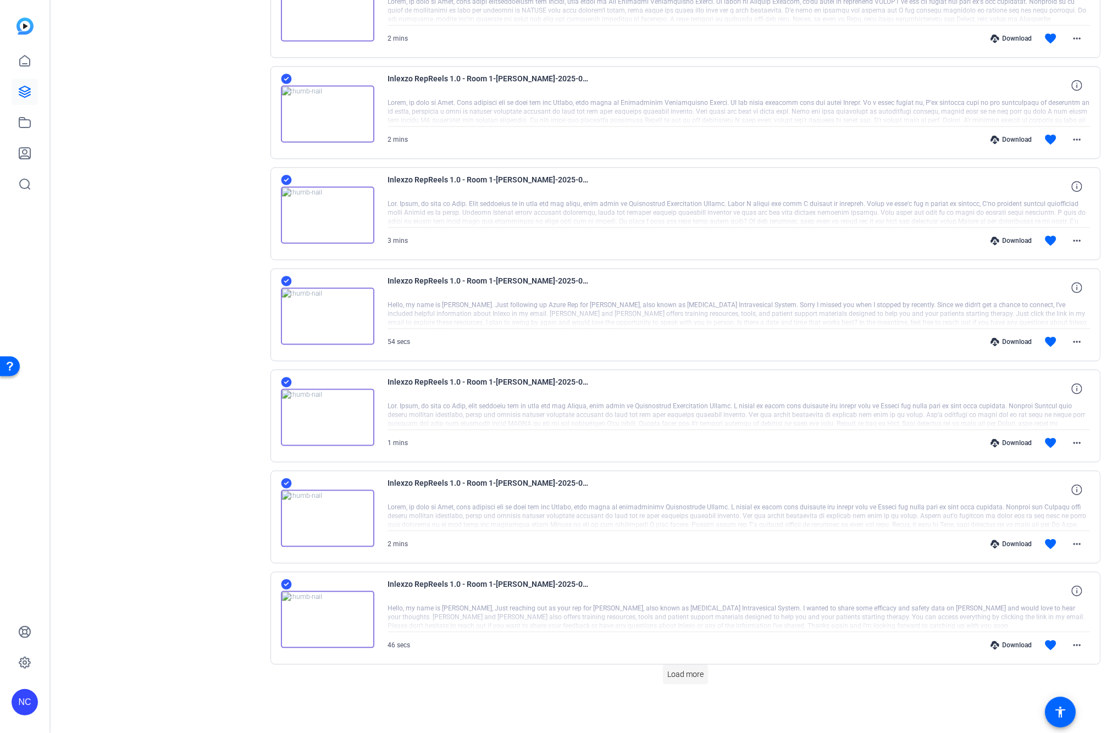
click at [667, 676] on span "Load more" at bounding box center [685, 675] width 36 height 12
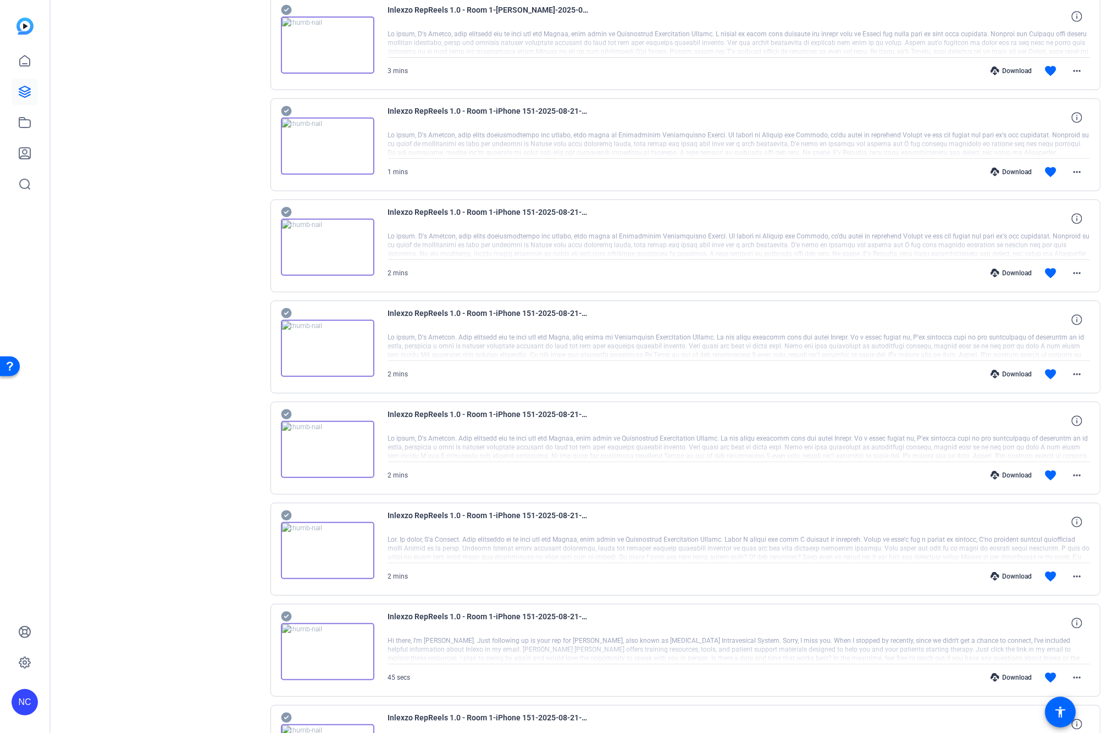
scroll to position [0, 0]
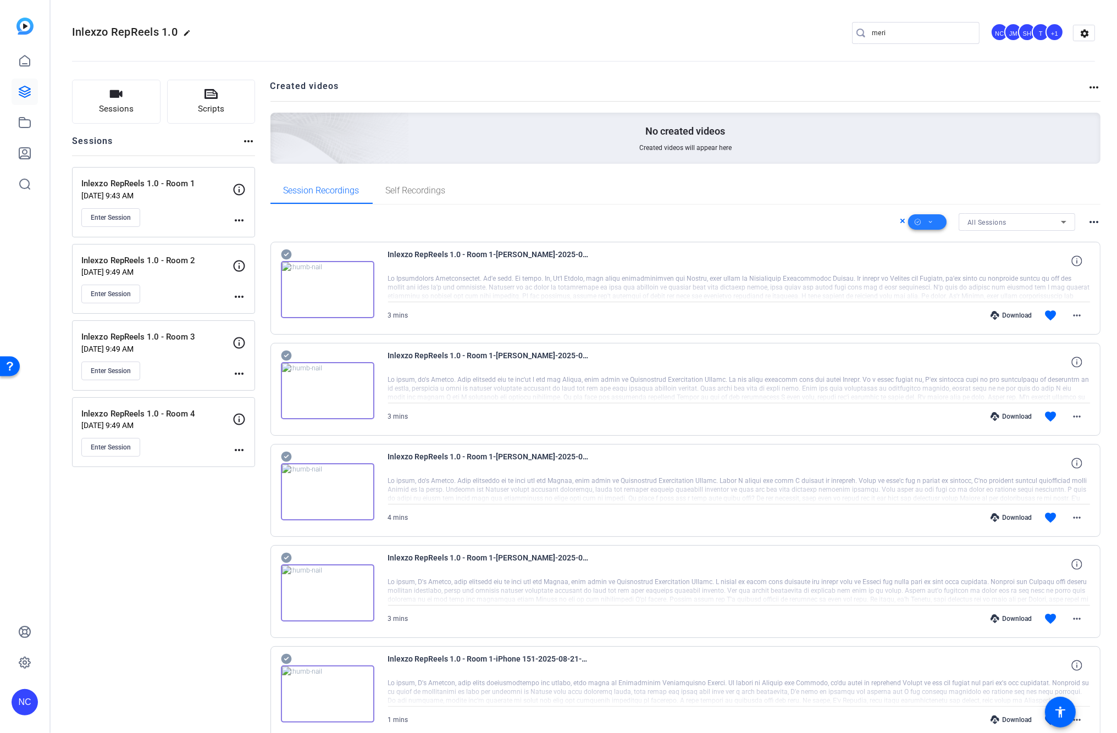
click at [928, 217] on icon at bounding box center [930, 223] width 5 height 14
click at [927, 277] on span "Download MP4" at bounding box center [940, 280] width 58 height 13
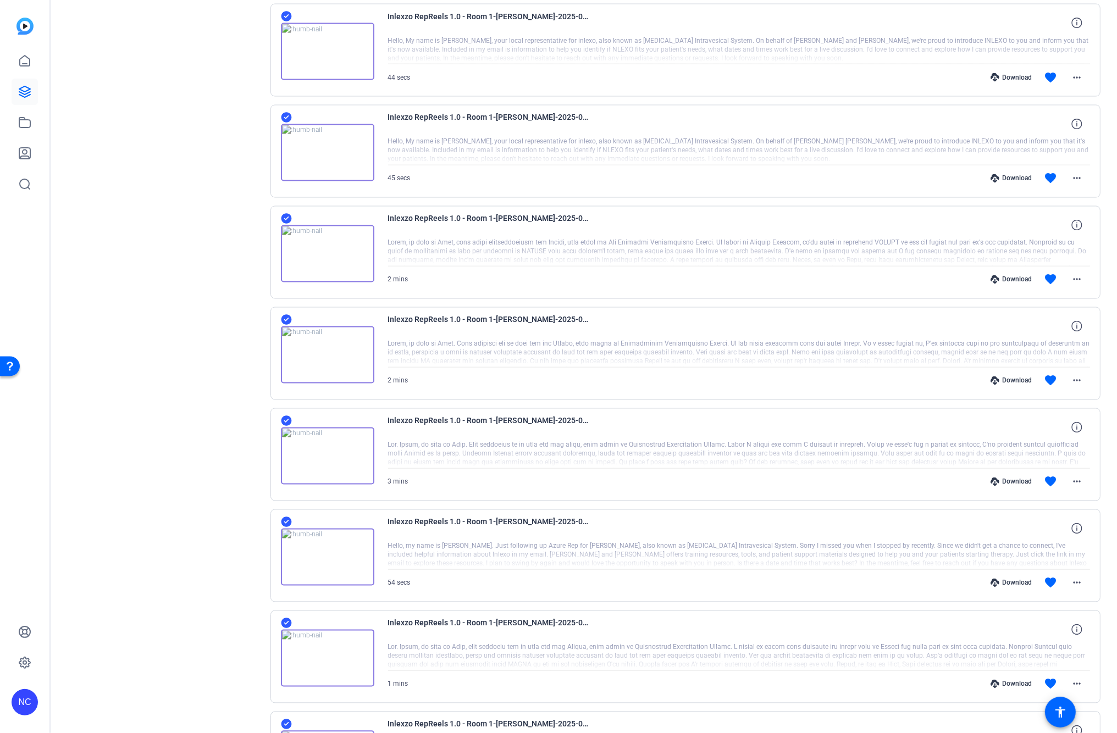
scroll to position [13754, 0]
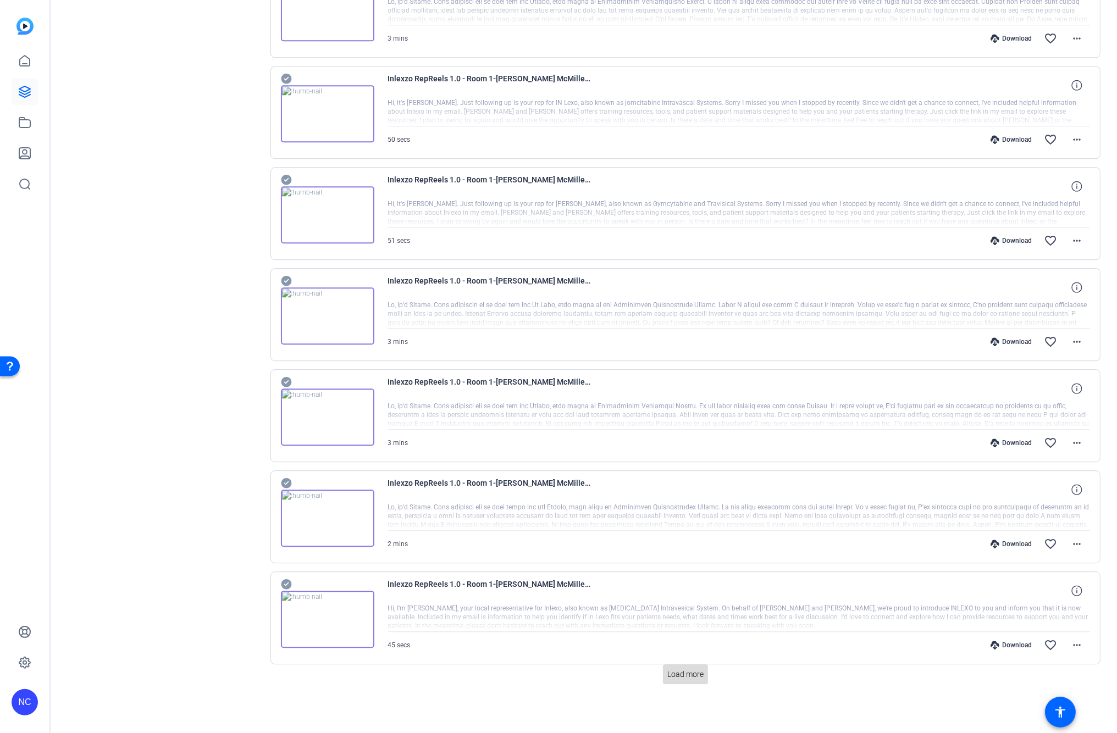
click at [675, 678] on span "Load more" at bounding box center [685, 675] width 36 height 12
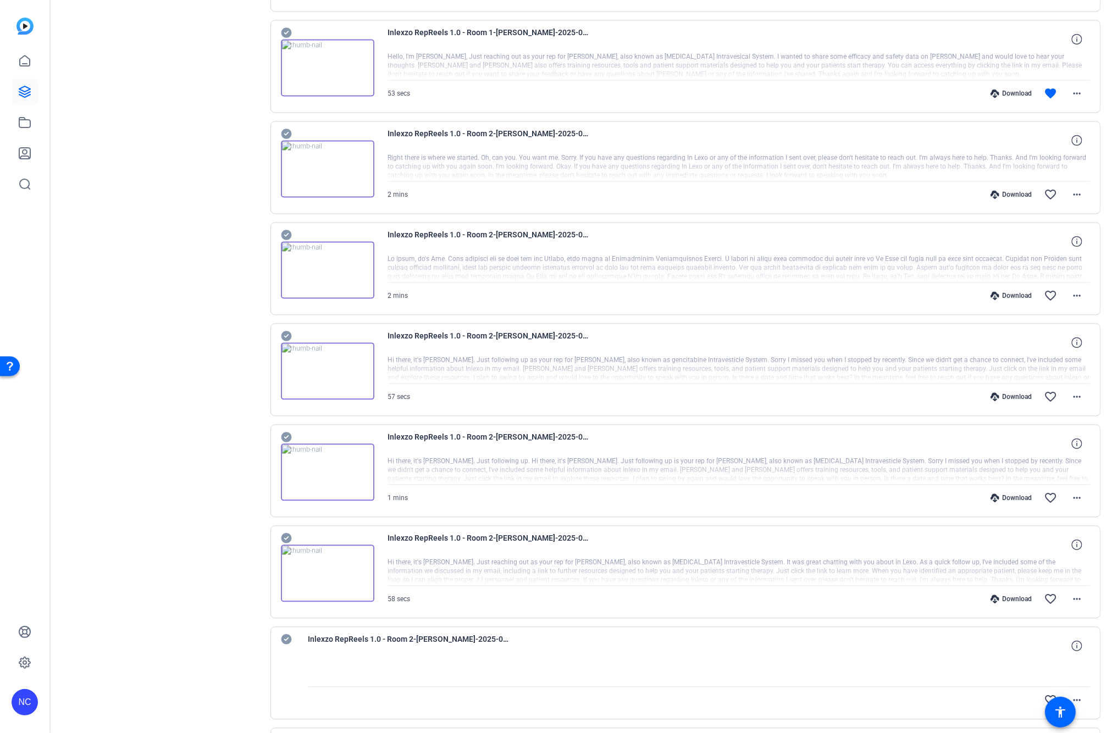
scroll to position [2734, 0]
